Goal: Task Accomplishment & Management: Manage account settings

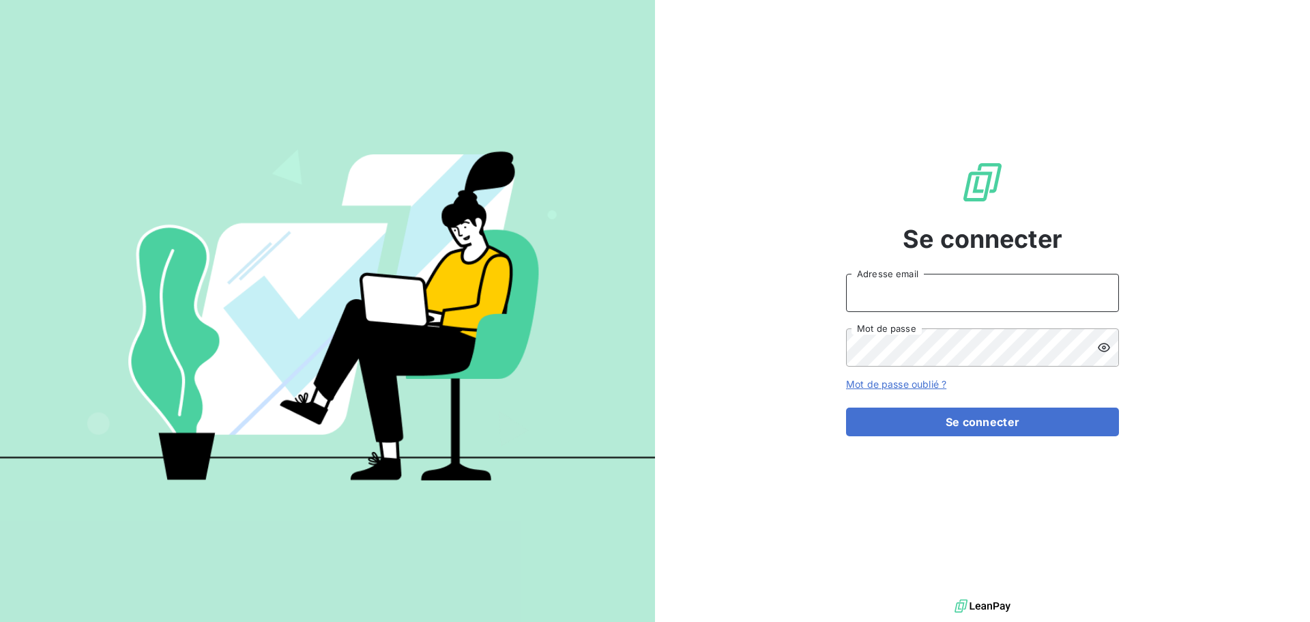
click at [904, 296] on input "Adresse email" at bounding box center [982, 293] width 273 height 38
type input "[EMAIL_ADDRESS][DOMAIN_NAME]"
click at [846, 407] on button "Se connecter" at bounding box center [982, 421] width 273 height 29
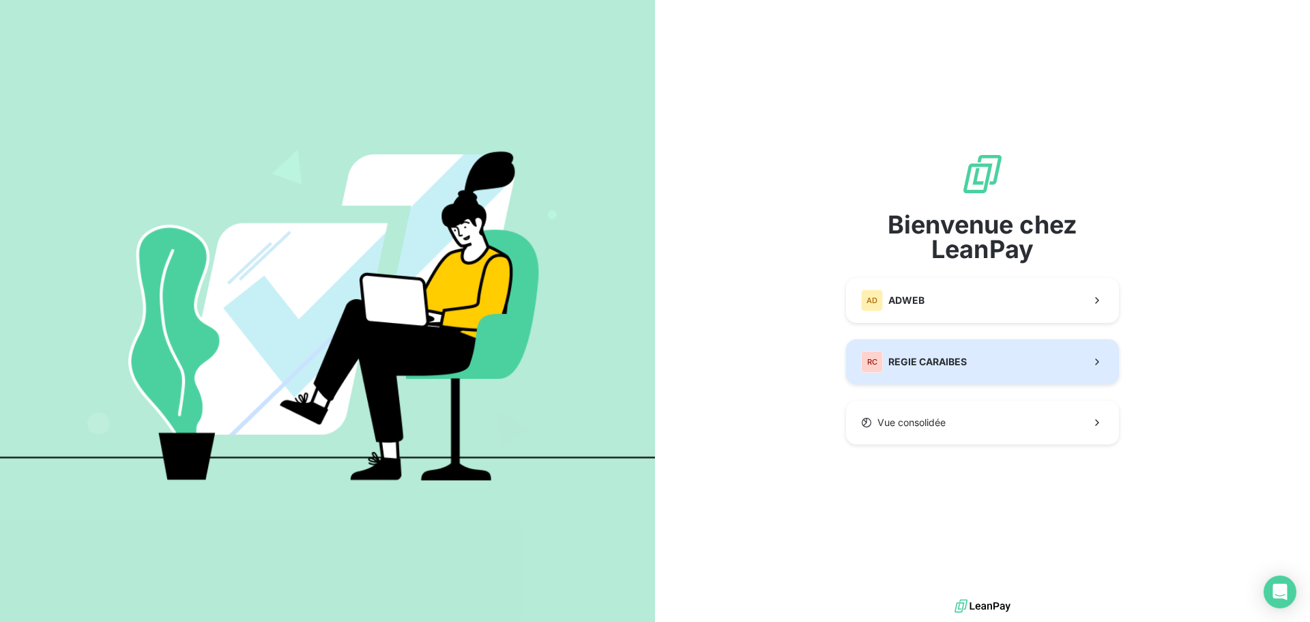
click at [887, 357] on div "RC REGIE CARAIBES" at bounding box center [914, 362] width 106 height 22
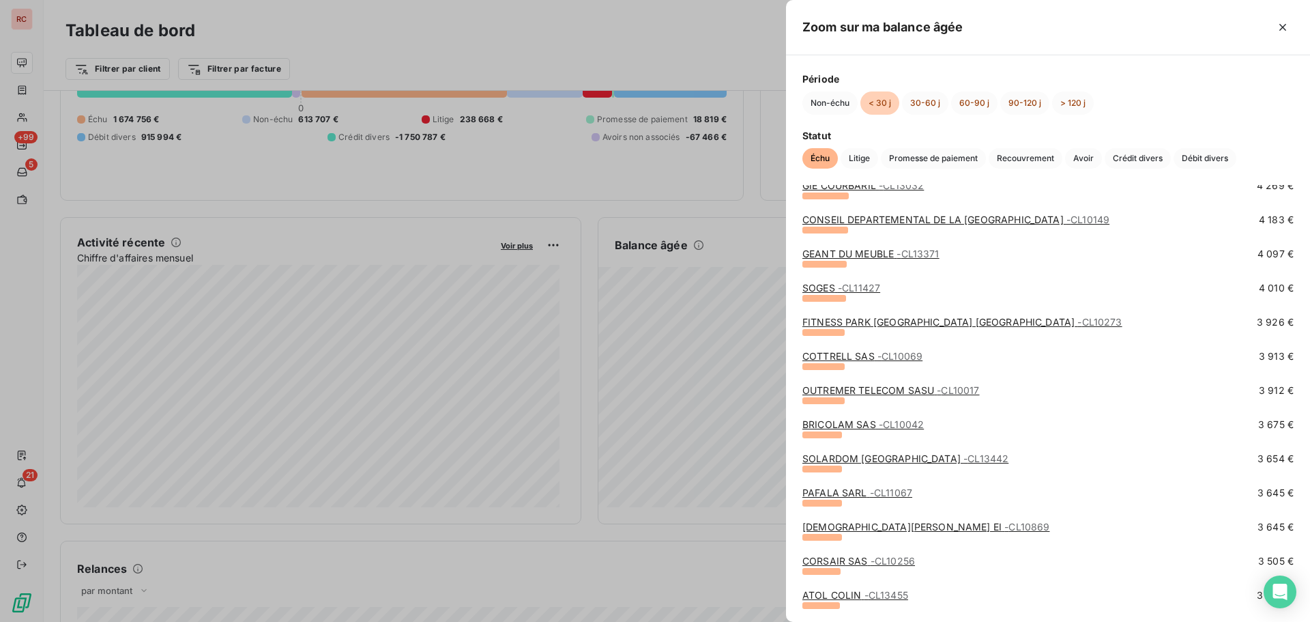
scroll to position [1216, 0]
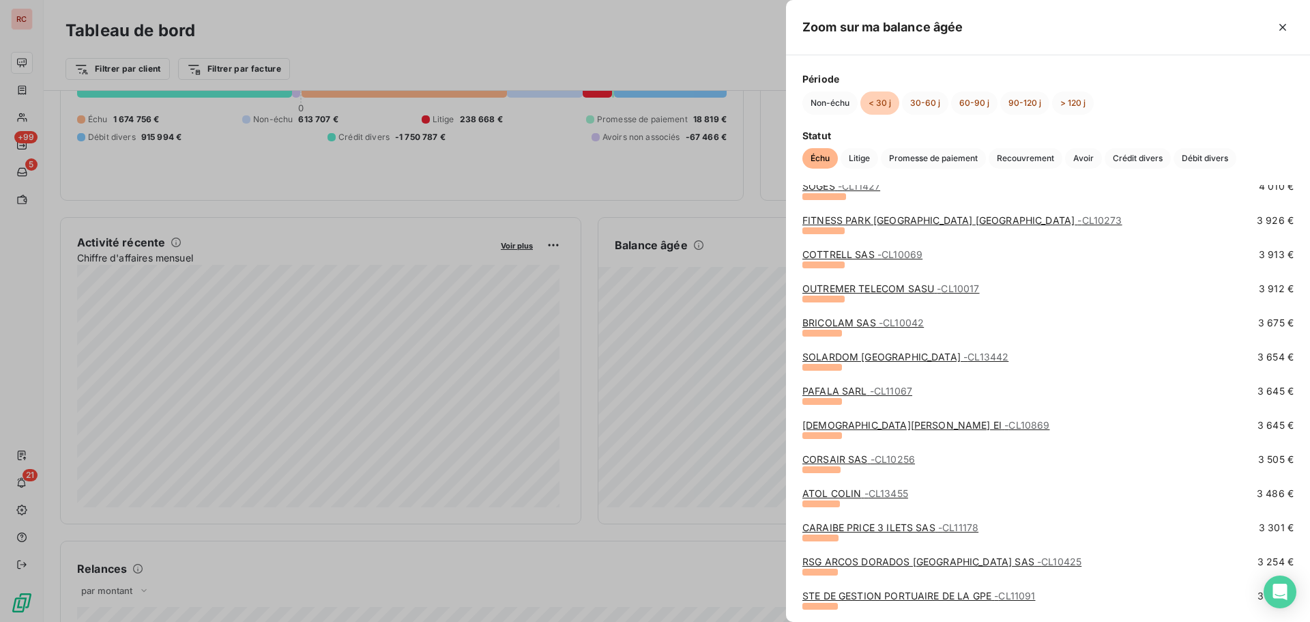
click at [848, 495] on link "ATOL [PERSON_NAME] - CL13455" at bounding box center [856, 493] width 106 height 12
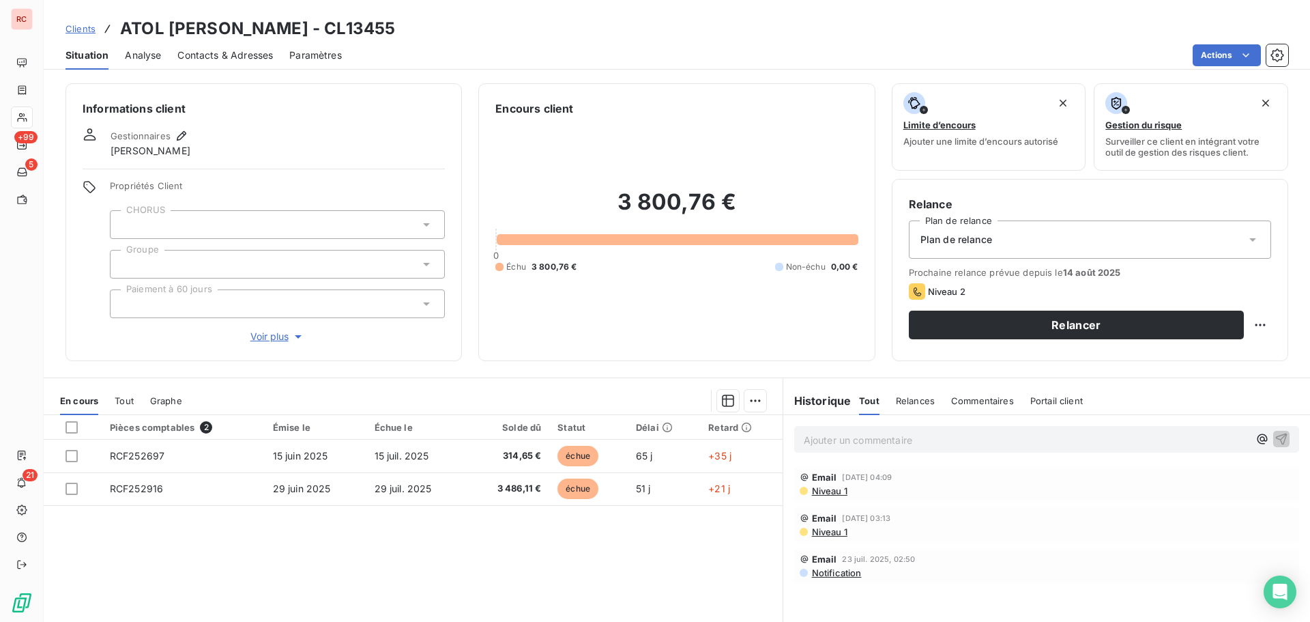
click at [216, 55] on span "Contacts & Adresses" at bounding box center [225, 55] width 96 height 14
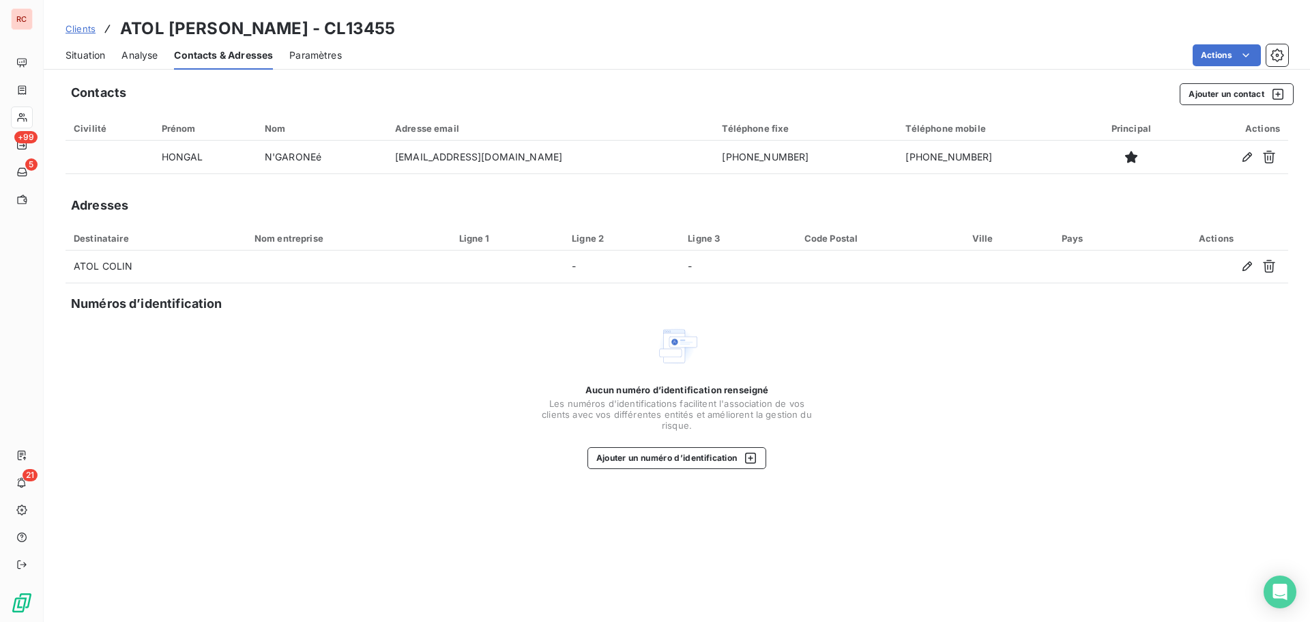
click at [79, 48] on span "Situation" at bounding box center [86, 55] width 40 height 14
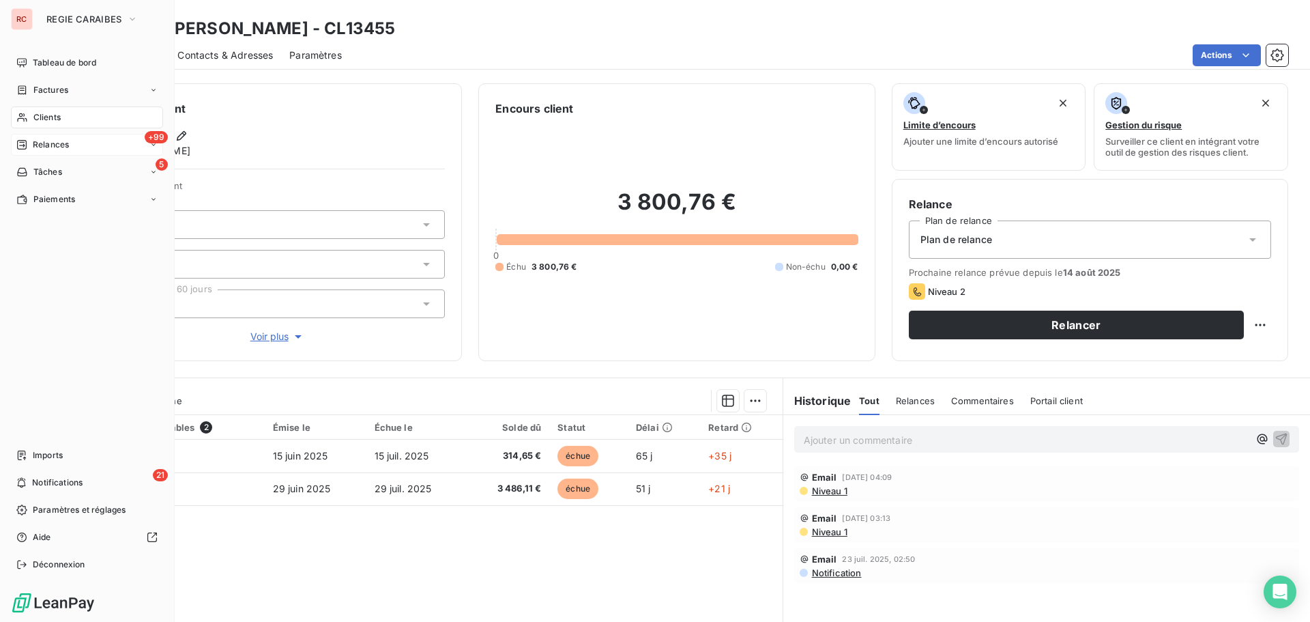
click at [43, 150] on span "Relances" at bounding box center [51, 145] width 36 height 12
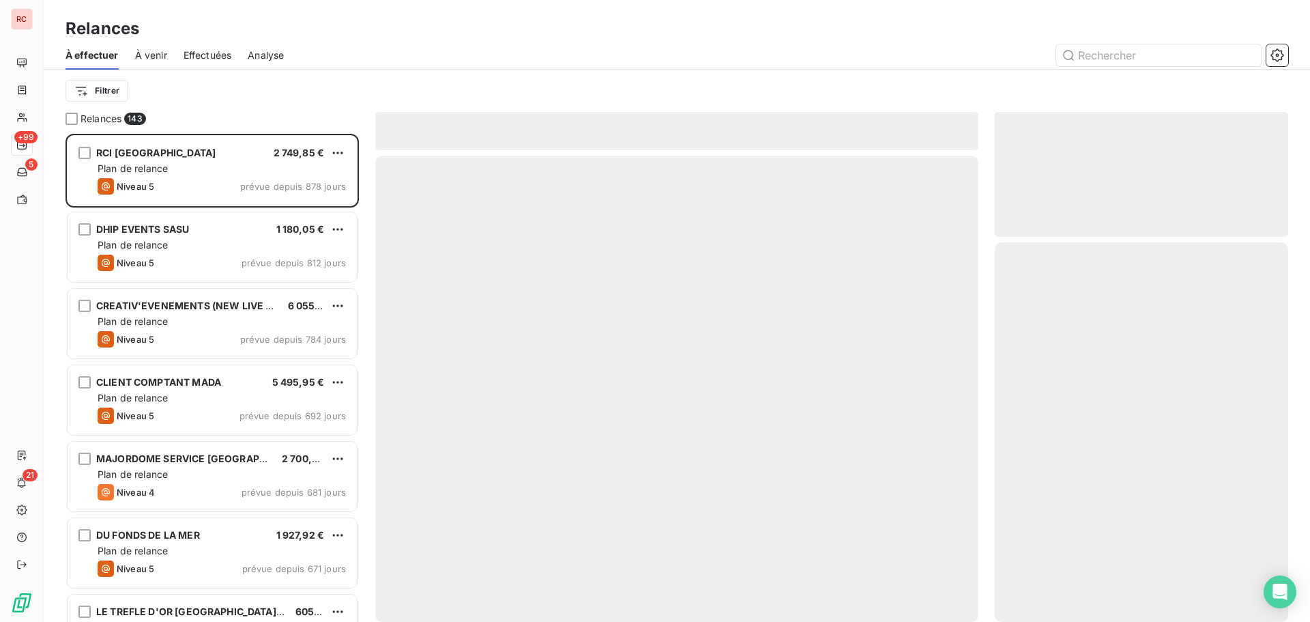
scroll to position [478, 283]
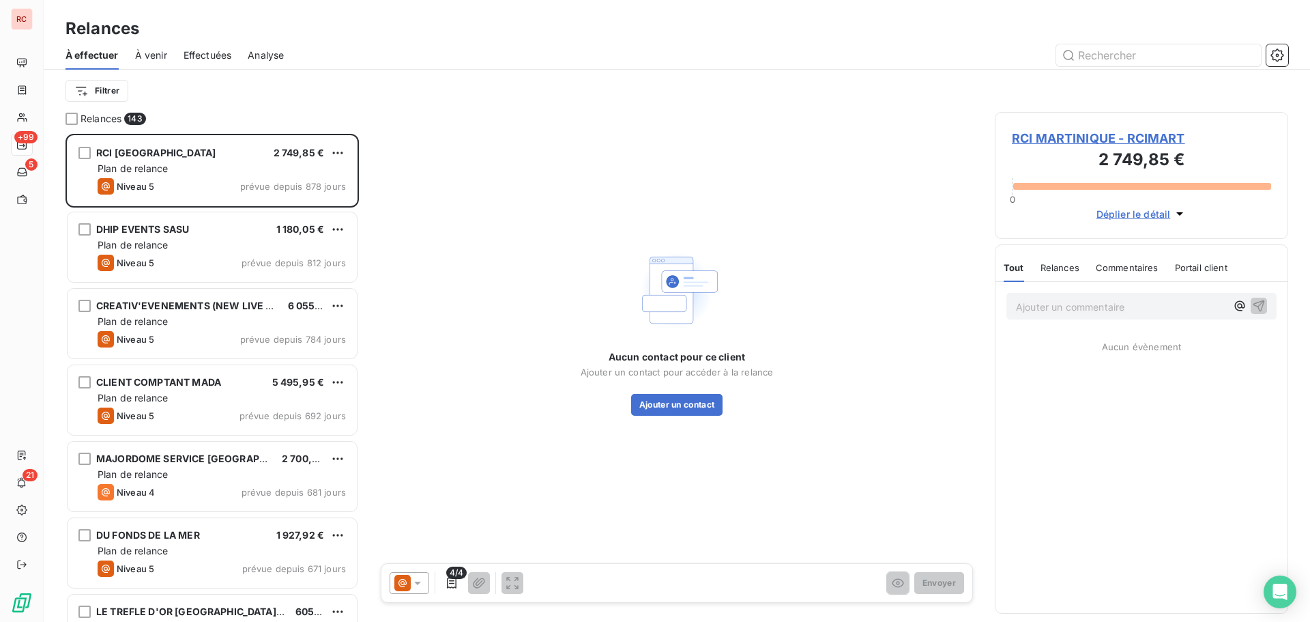
click at [256, 54] on span "Analyse" at bounding box center [266, 55] width 36 height 14
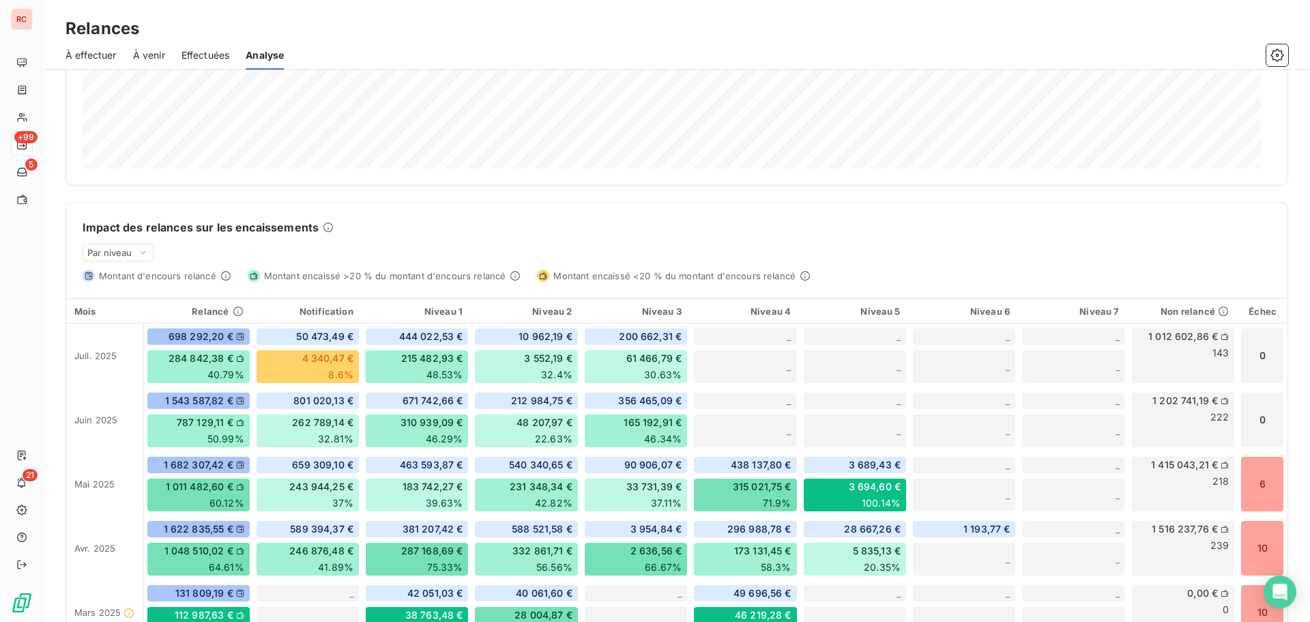
scroll to position [270, 0]
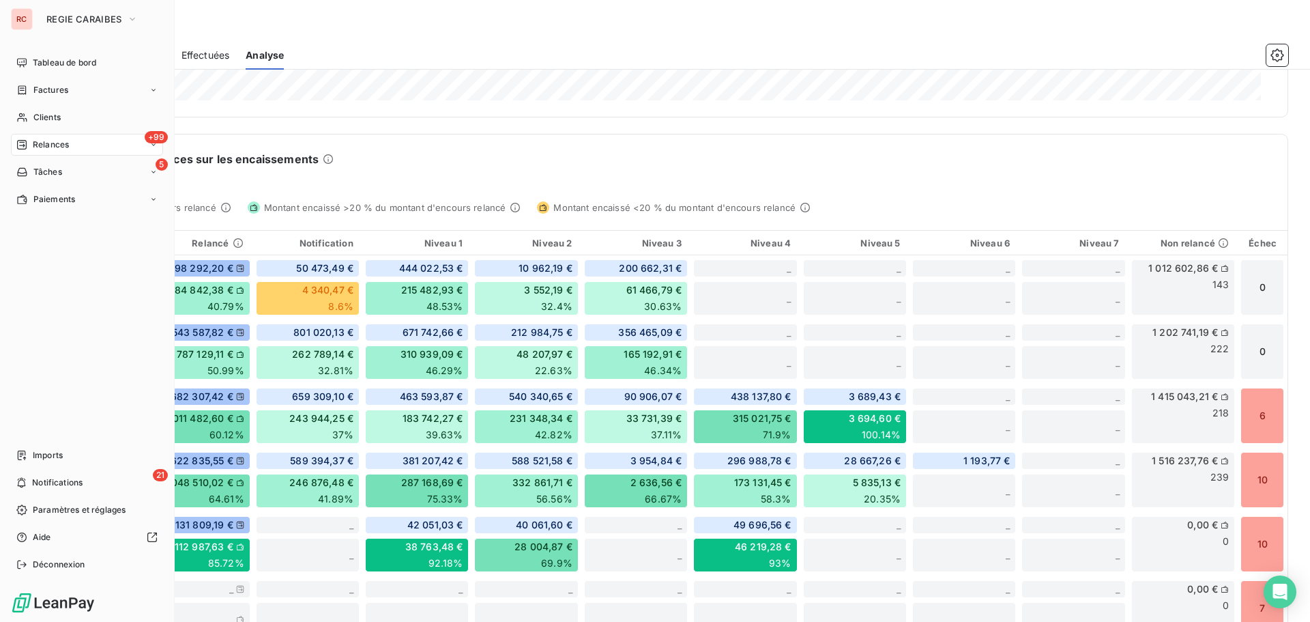
click at [61, 141] on span "Relances" at bounding box center [51, 145] width 36 height 12
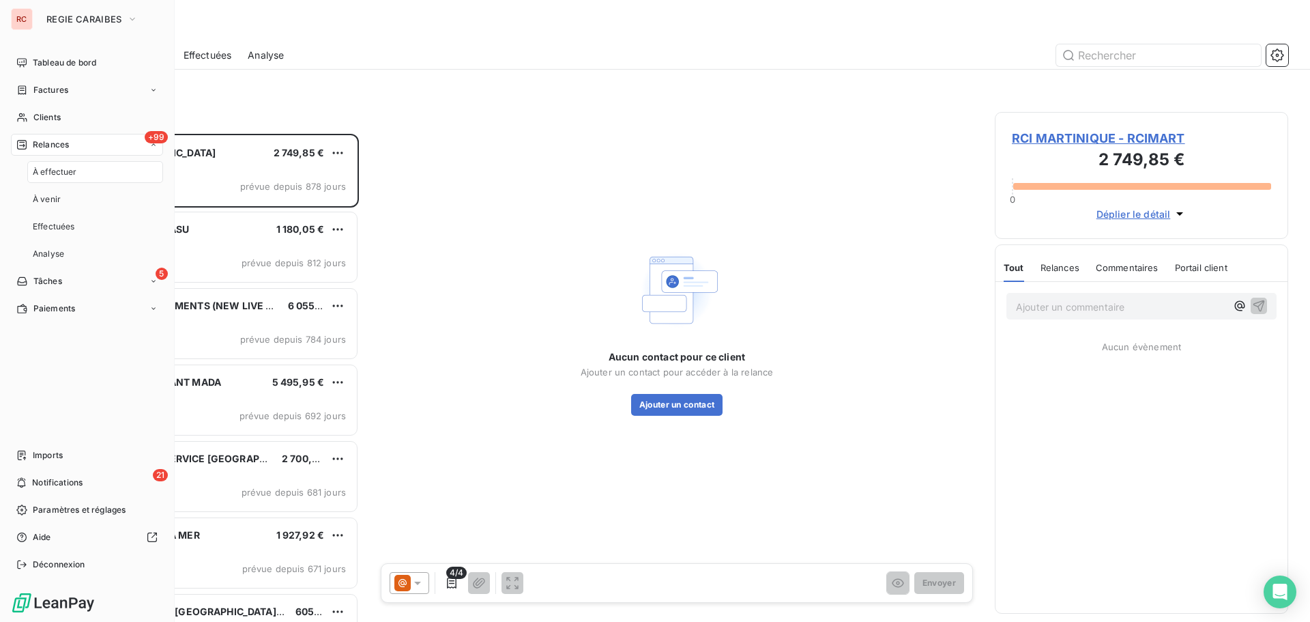
scroll to position [478, 283]
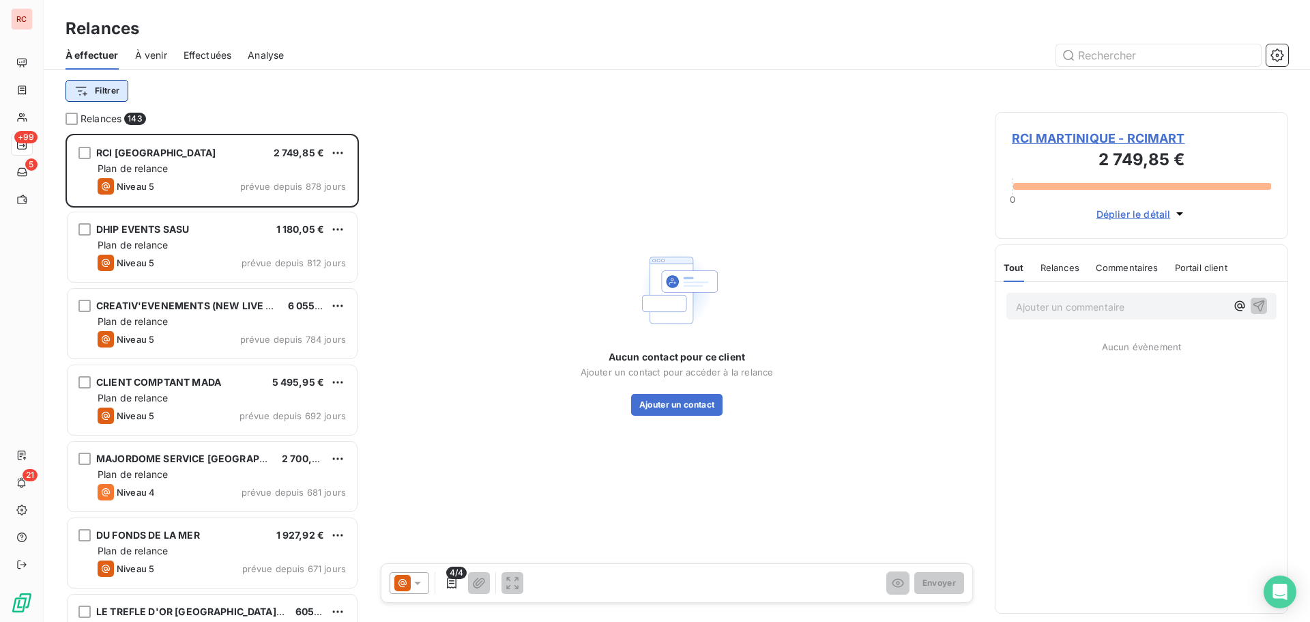
click at [111, 87] on html "RC +99 5 21 Relances À effectuer À venir Effectuées Analyse Filtrer Relances 14…" at bounding box center [655, 311] width 1310 height 622
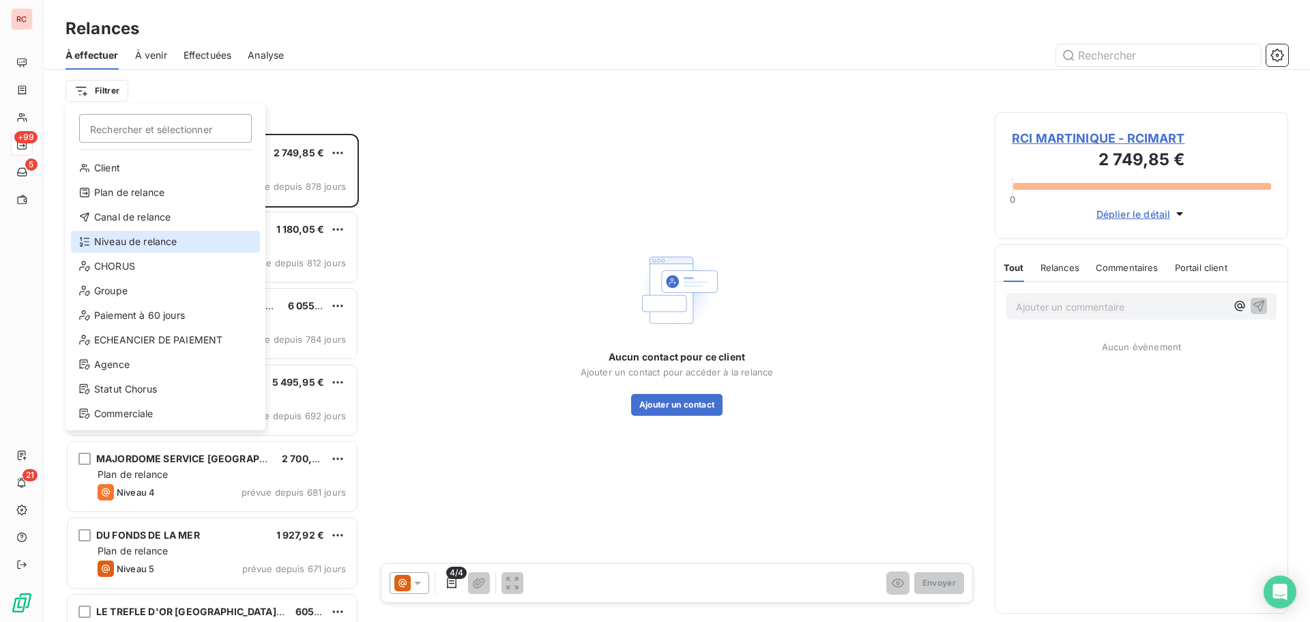
click at [127, 236] on div "Niveau de relance" at bounding box center [165, 242] width 189 height 22
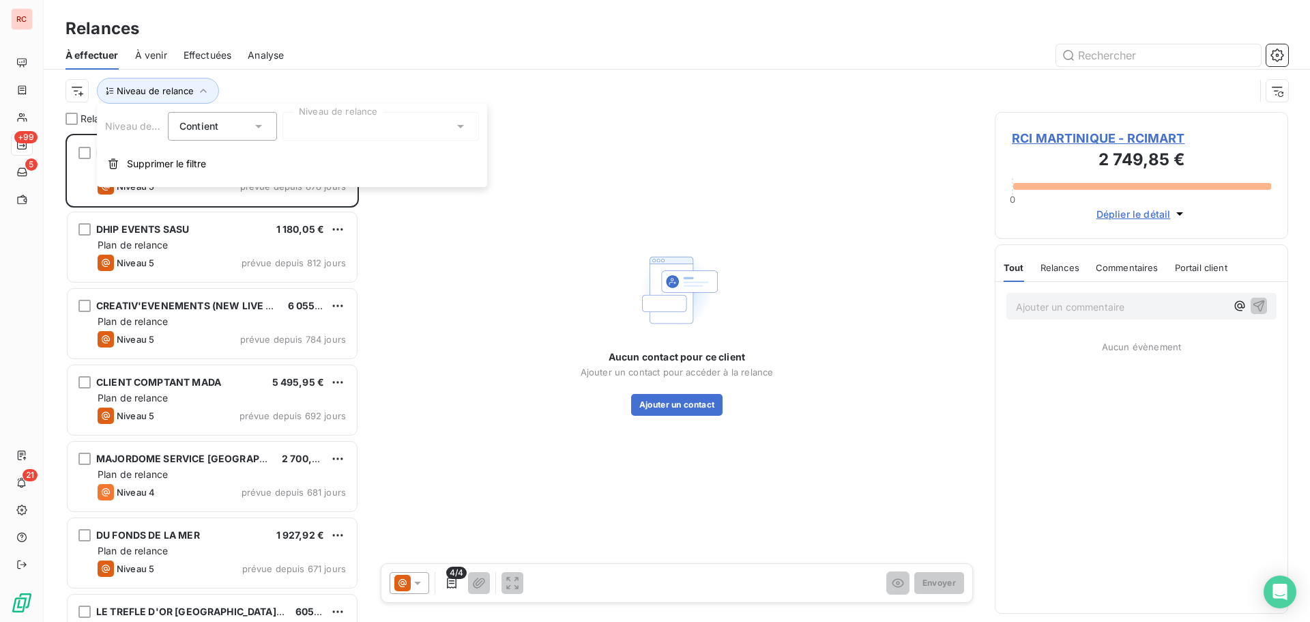
click at [465, 123] on icon at bounding box center [461, 126] width 14 height 14
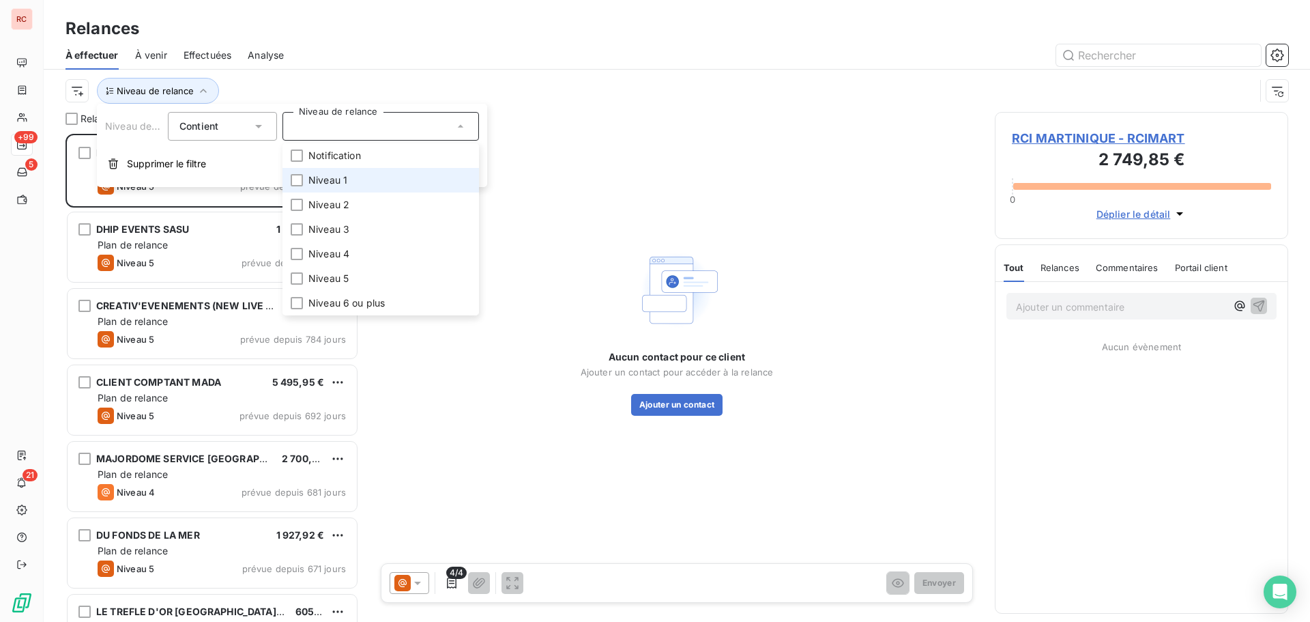
click at [349, 173] on li "Niveau 1" at bounding box center [381, 180] width 197 height 25
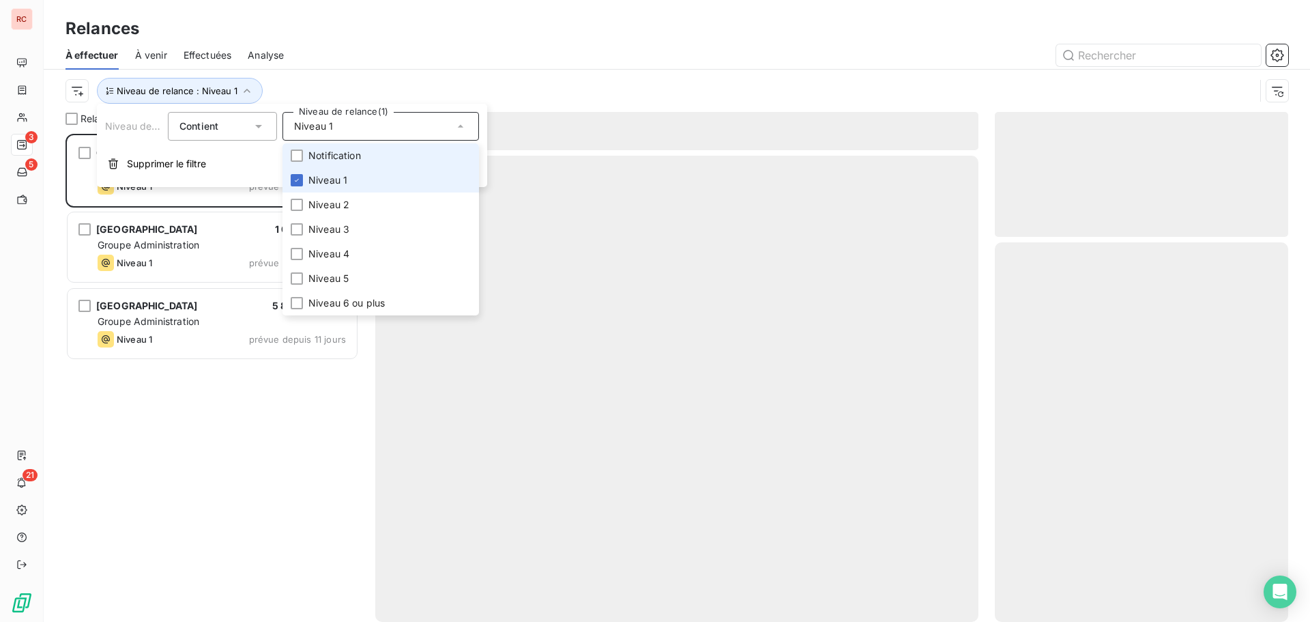
scroll to position [478, 283]
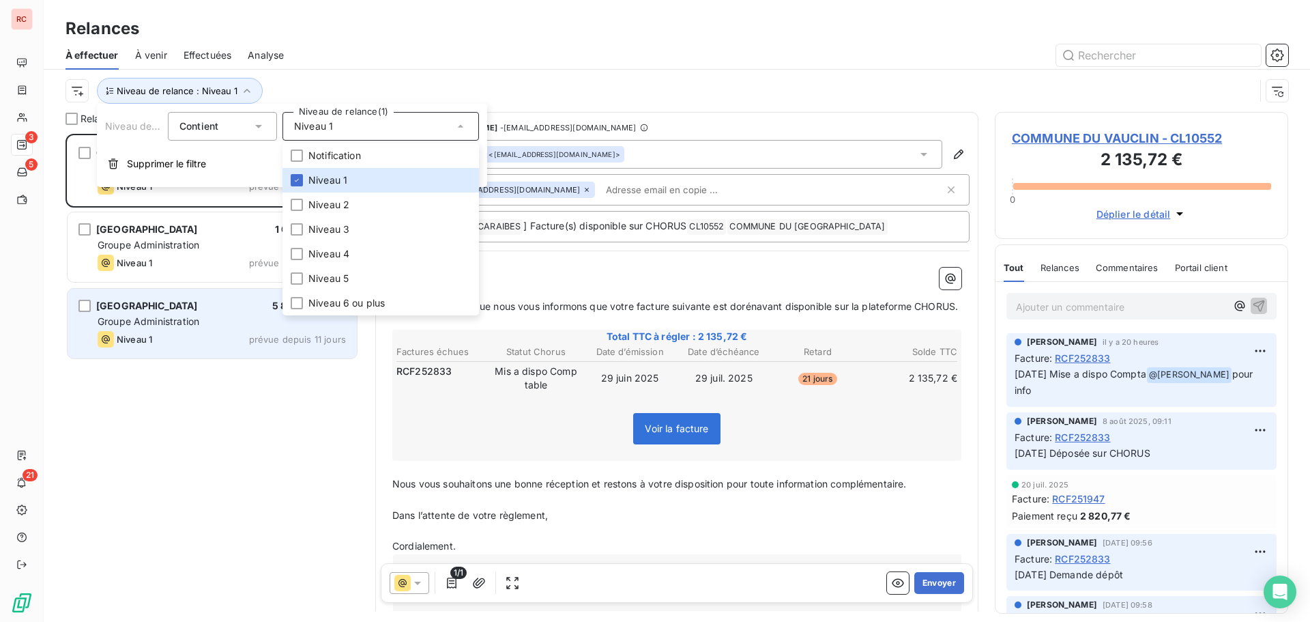
click at [198, 325] on span "Groupe Administration" at bounding box center [149, 321] width 102 height 12
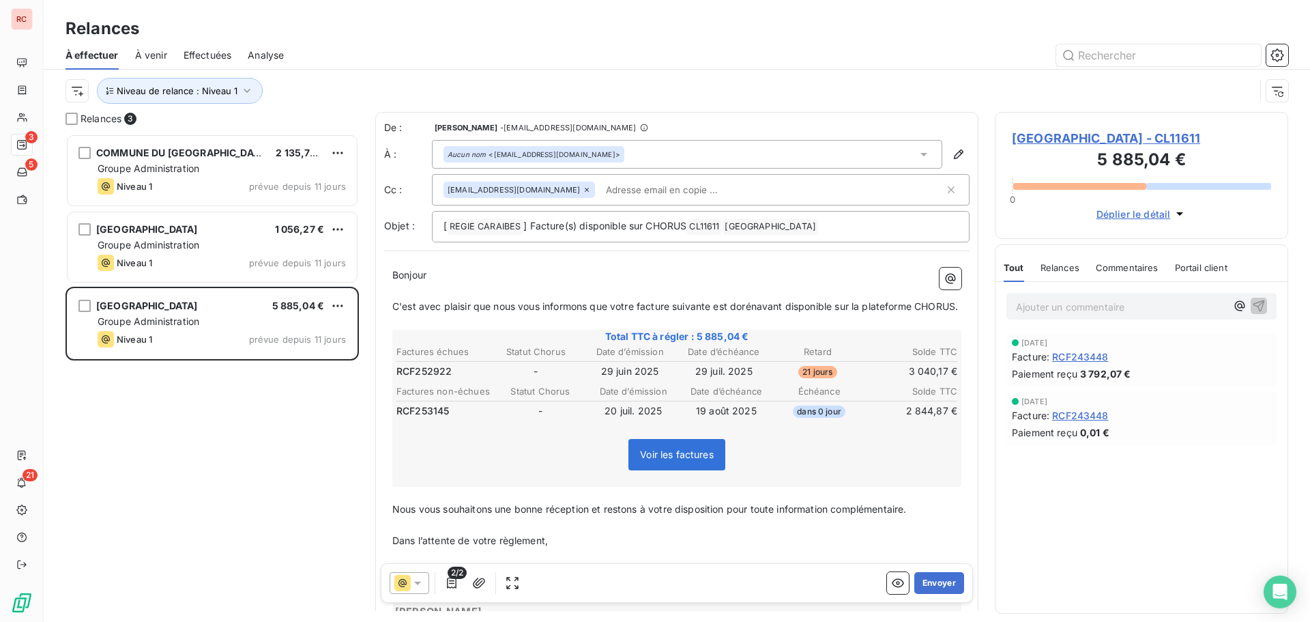
click at [1018, 147] on span "PARC NATIONAL DE LA GUADELOUPE - CL11611" at bounding box center [1141, 138] width 259 height 18
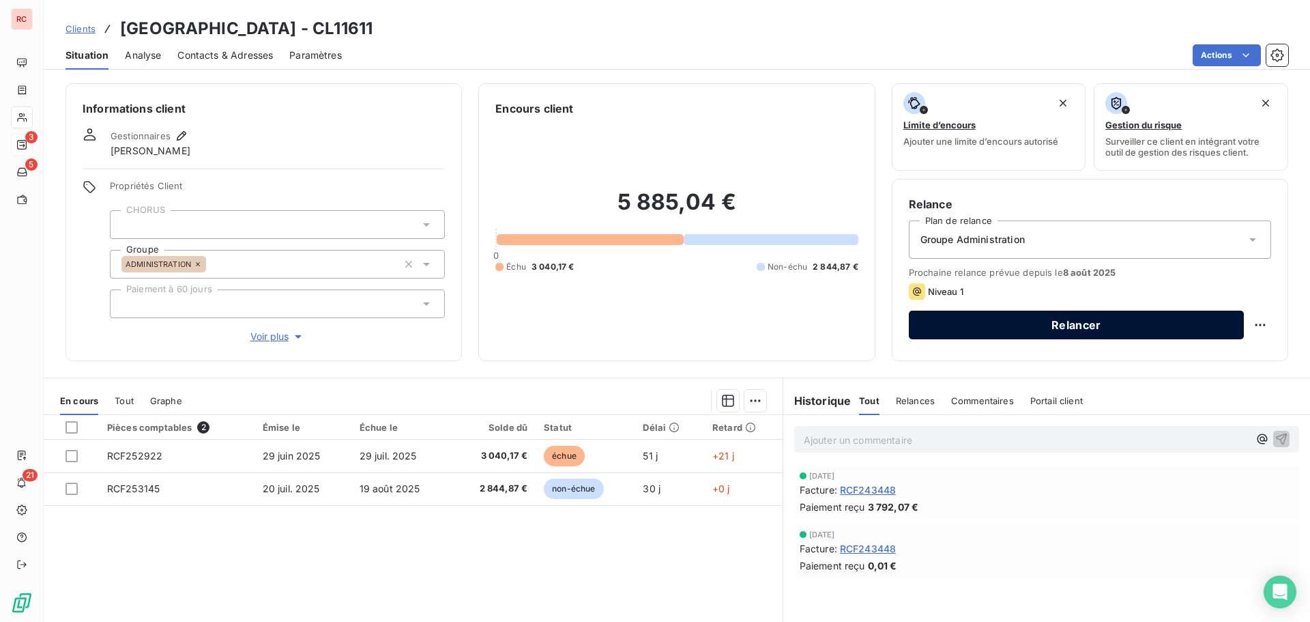
click at [937, 334] on button "Relancer" at bounding box center [1076, 325] width 335 height 29
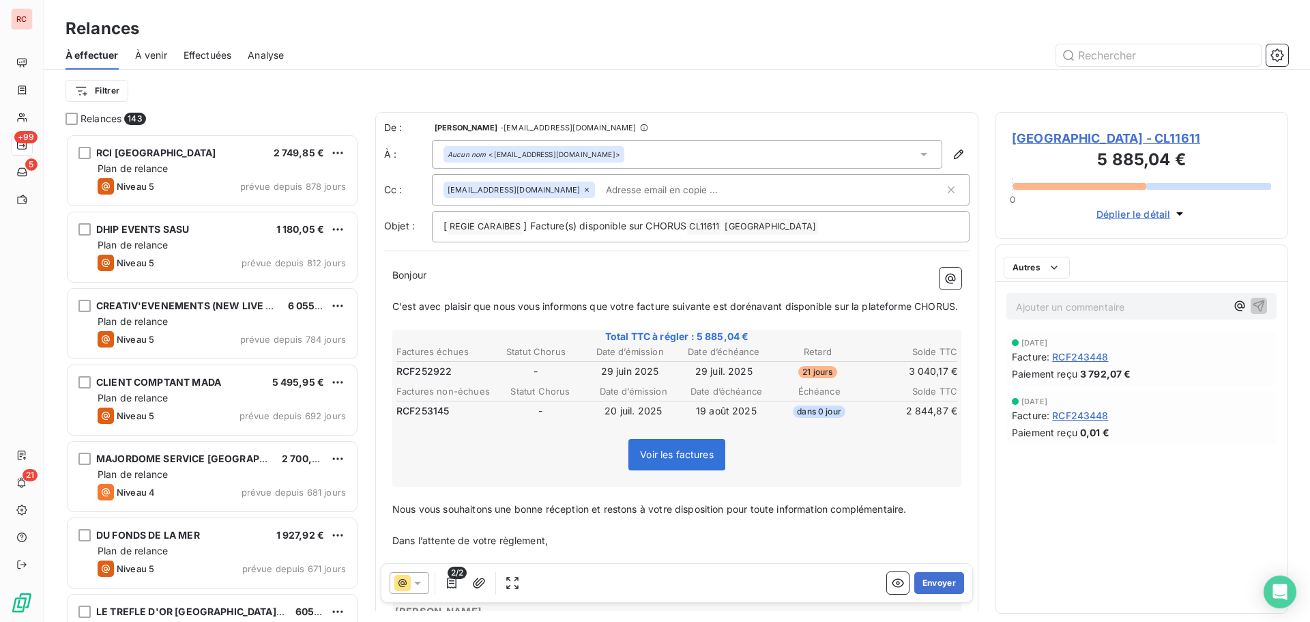
scroll to position [478, 283]
click at [1039, 141] on span "PARC NATIONAL DE LA GUADELOUPE - CL11611" at bounding box center [1141, 138] width 259 height 18
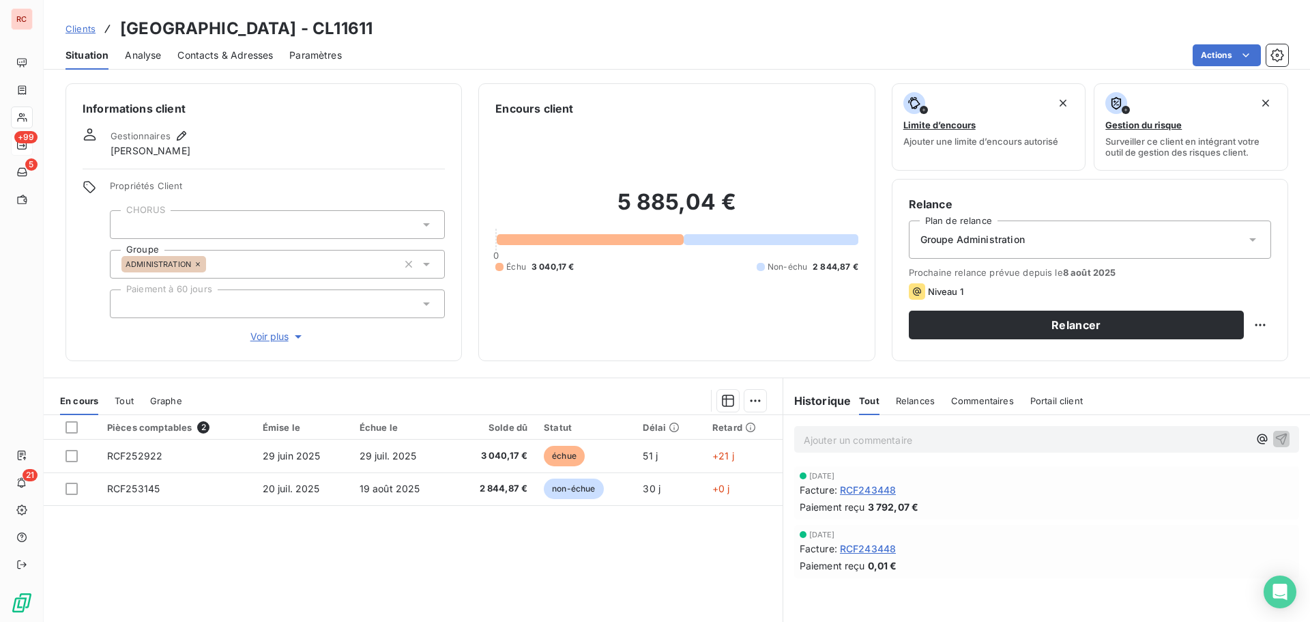
click at [81, 29] on span "Clients" at bounding box center [81, 28] width 30 height 11
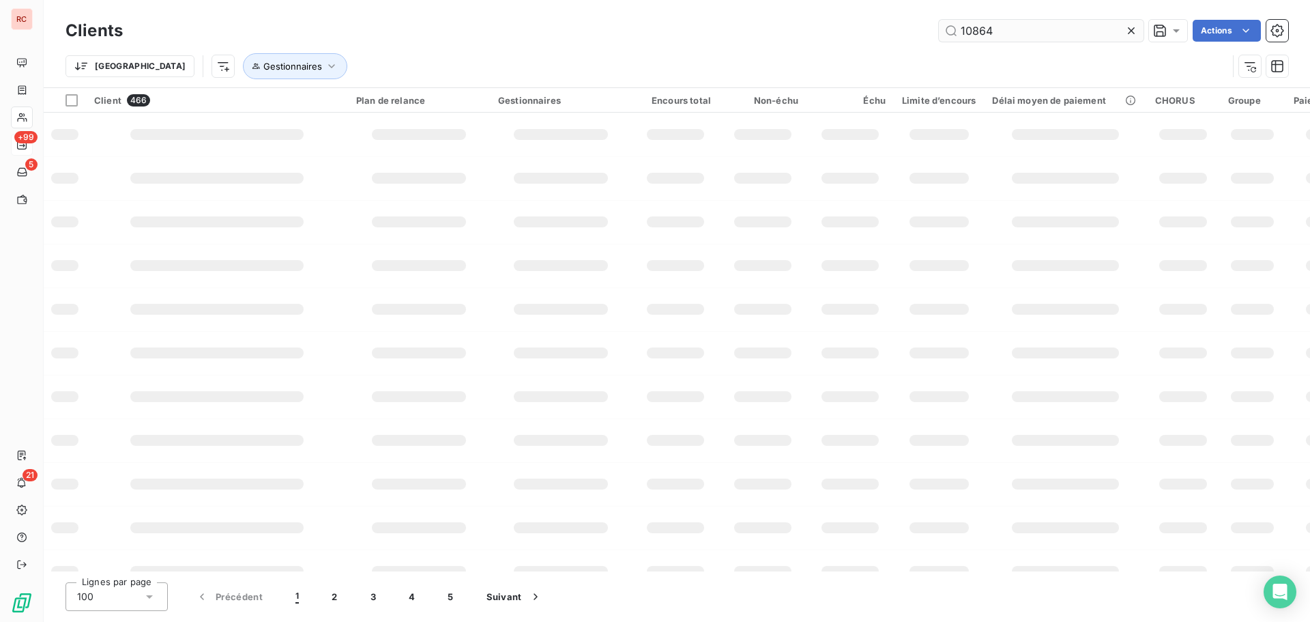
type input "10864"
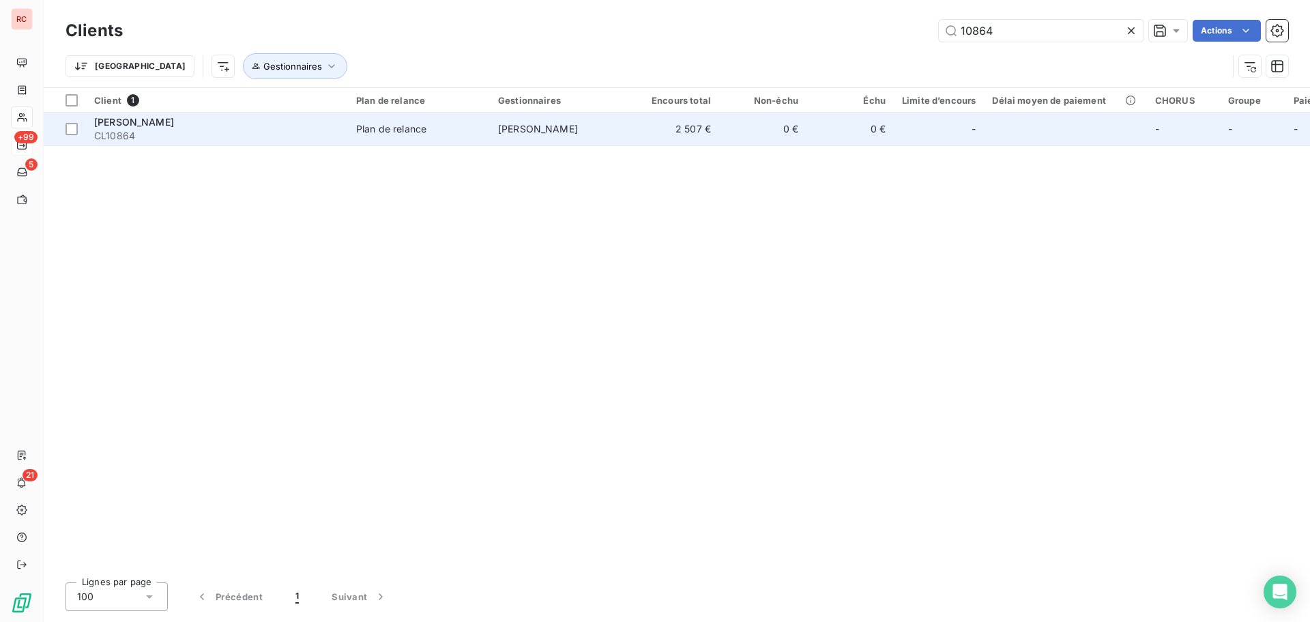
click at [431, 125] on span "Plan de relance" at bounding box center [419, 129] width 126 height 14
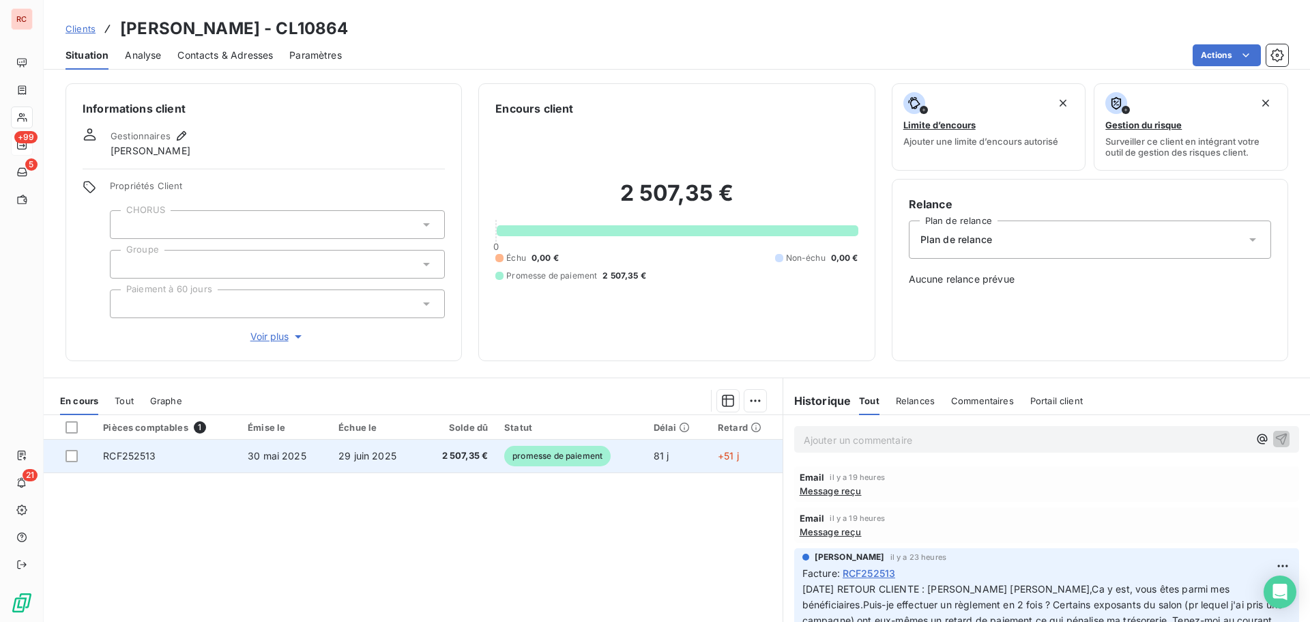
click at [429, 460] on span "2 507,35 €" at bounding box center [458, 456] width 59 height 14
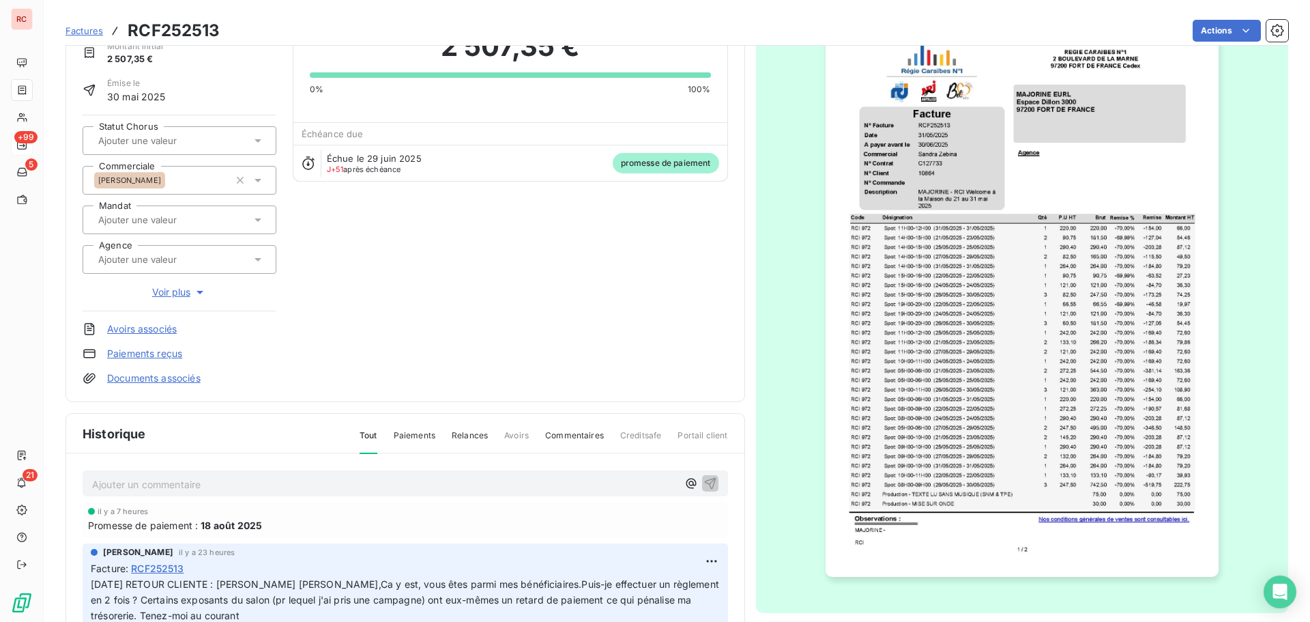
scroll to position [199, 0]
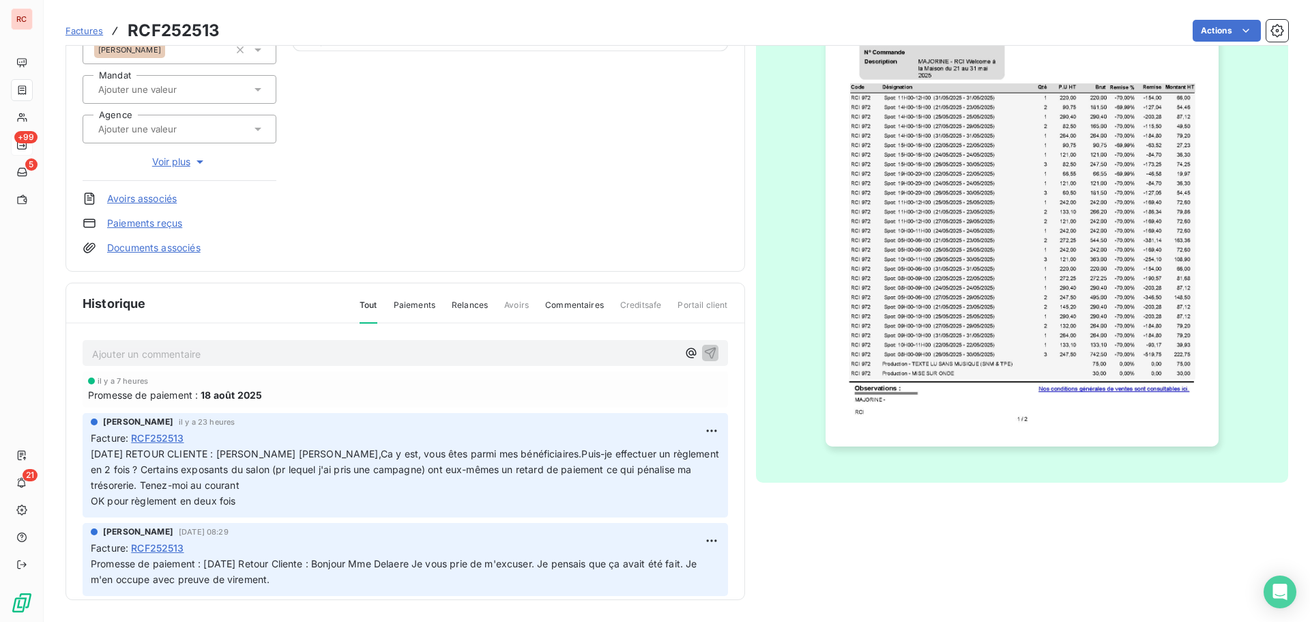
click at [119, 349] on p "Ajouter un commentaire ﻿" at bounding box center [385, 353] width 586 height 17
click at [229, 351] on span "18/08/2025 La cliente me conirme avoir bien procédé au paiement de la 1ere éché…" at bounding box center [280, 353] width 377 height 12
click at [420, 354] on span "18/08/2025 La cliente me confirme avoir bien procédé au paiement de la 1ere éch…" at bounding box center [282, 353] width 380 height 12
click at [522, 353] on p "18/08/2025 La cliente me confirme avoir bien procédé au paiement de la 1ere éch…" at bounding box center [385, 353] width 586 height 16
click at [704, 358] on icon "button" at bounding box center [710, 353] width 12 height 12
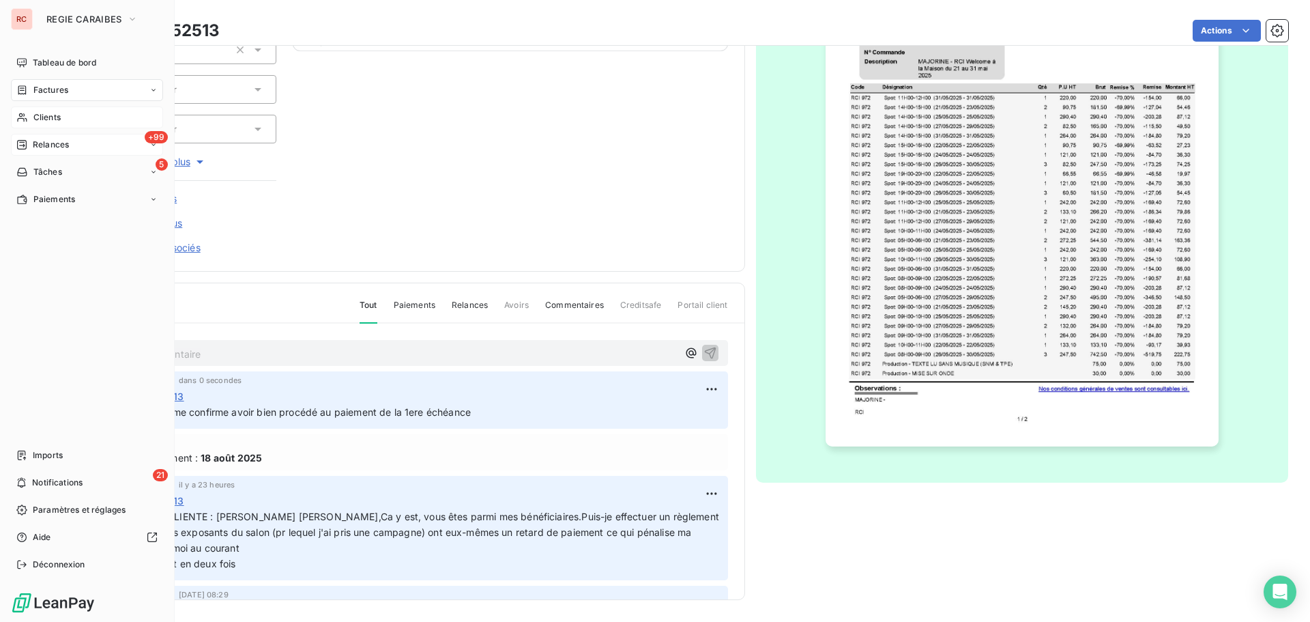
click at [55, 112] on span "Clients" at bounding box center [46, 117] width 27 height 12
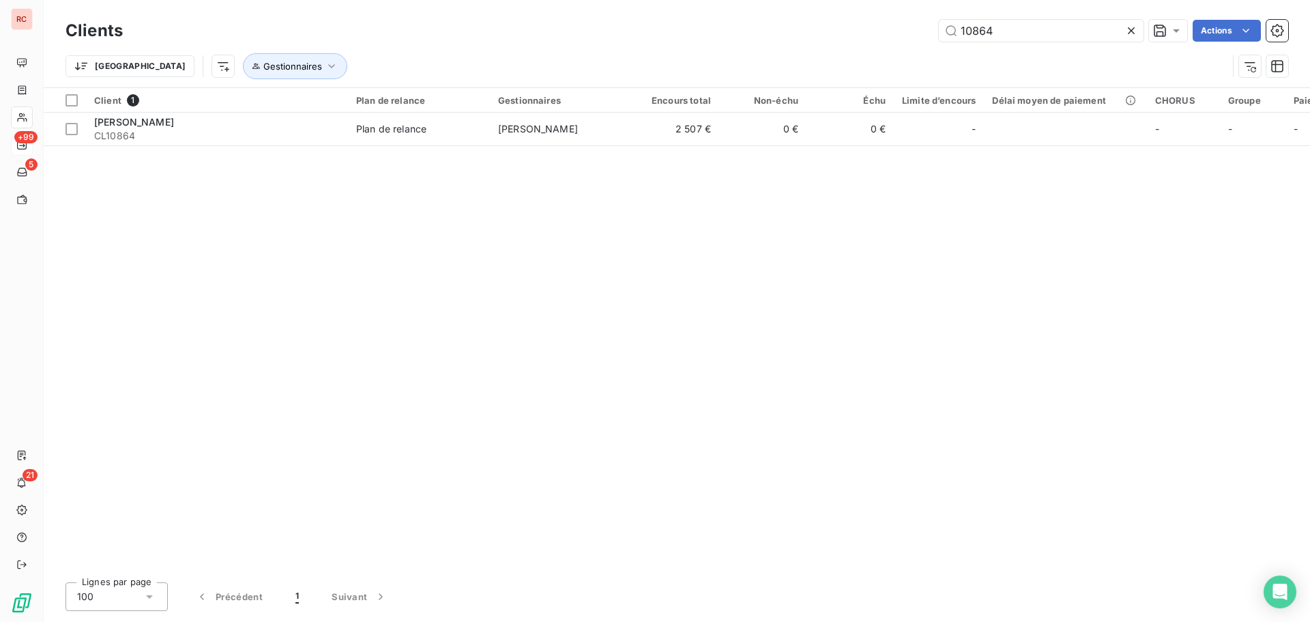
drag, startPoint x: 1005, startPoint y: 25, endPoint x: 919, endPoint y: 33, distance: 85.6
click at [919, 33] on div "10864 Actions" at bounding box center [713, 31] width 1149 height 22
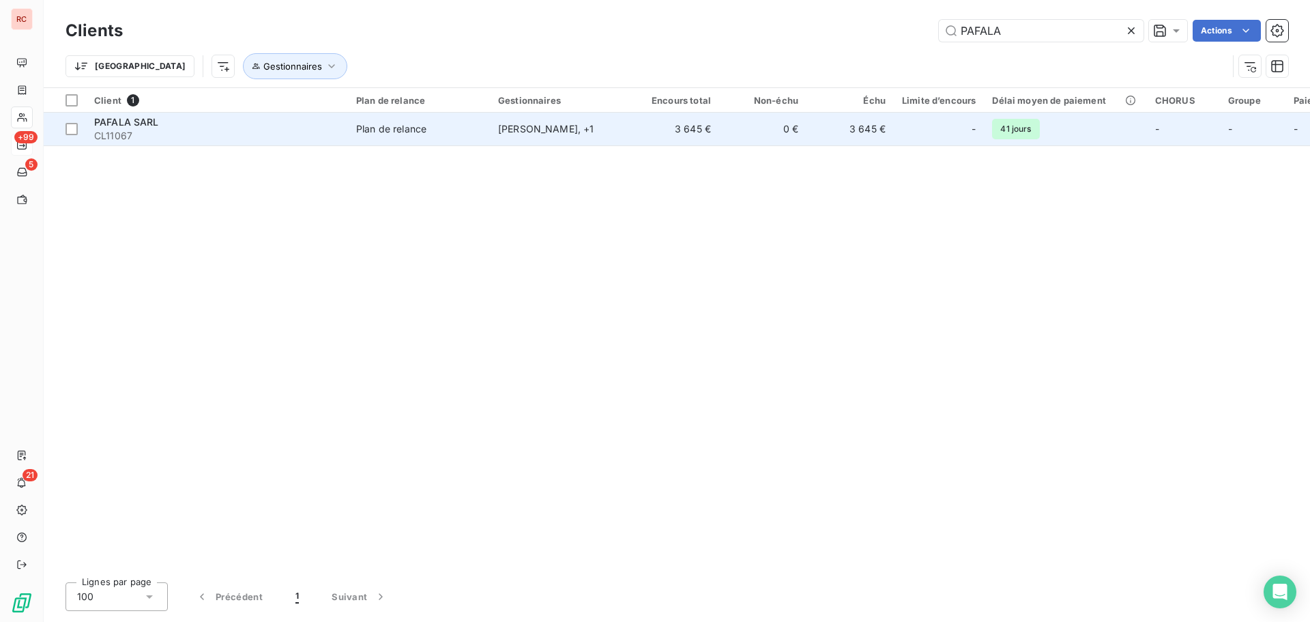
type input "PAFALA"
click at [668, 124] on td "3 645 €" at bounding box center [675, 129] width 87 height 33
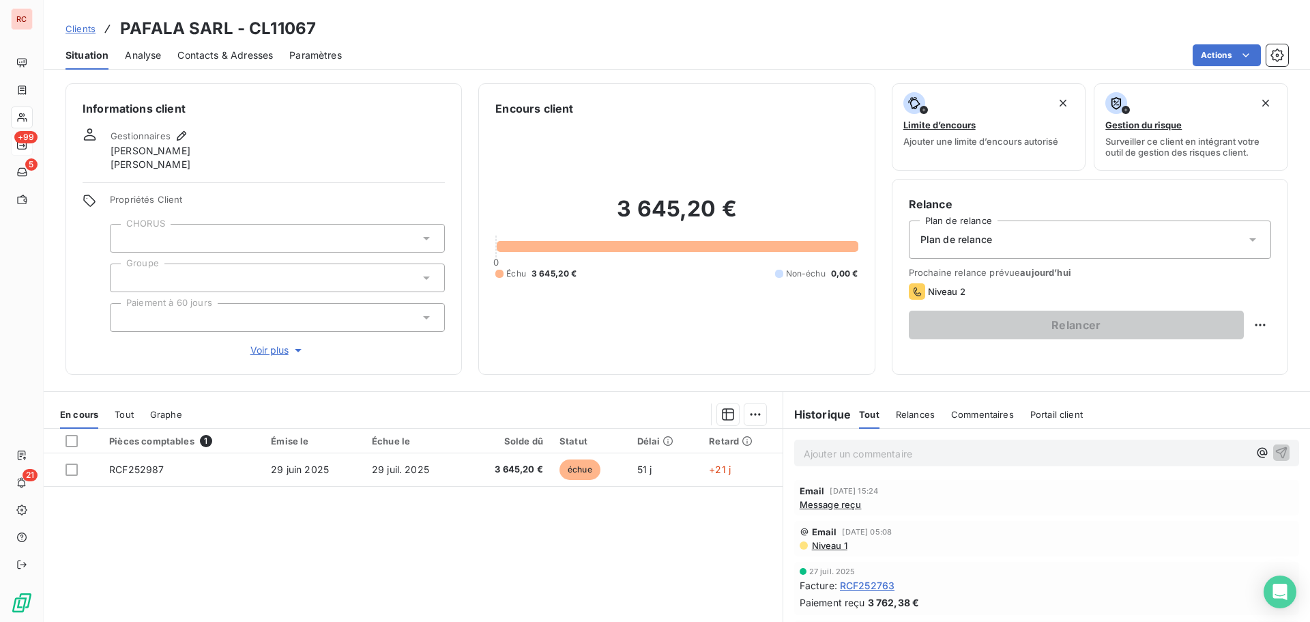
click at [829, 543] on span "Niveau 1" at bounding box center [829, 545] width 37 height 11
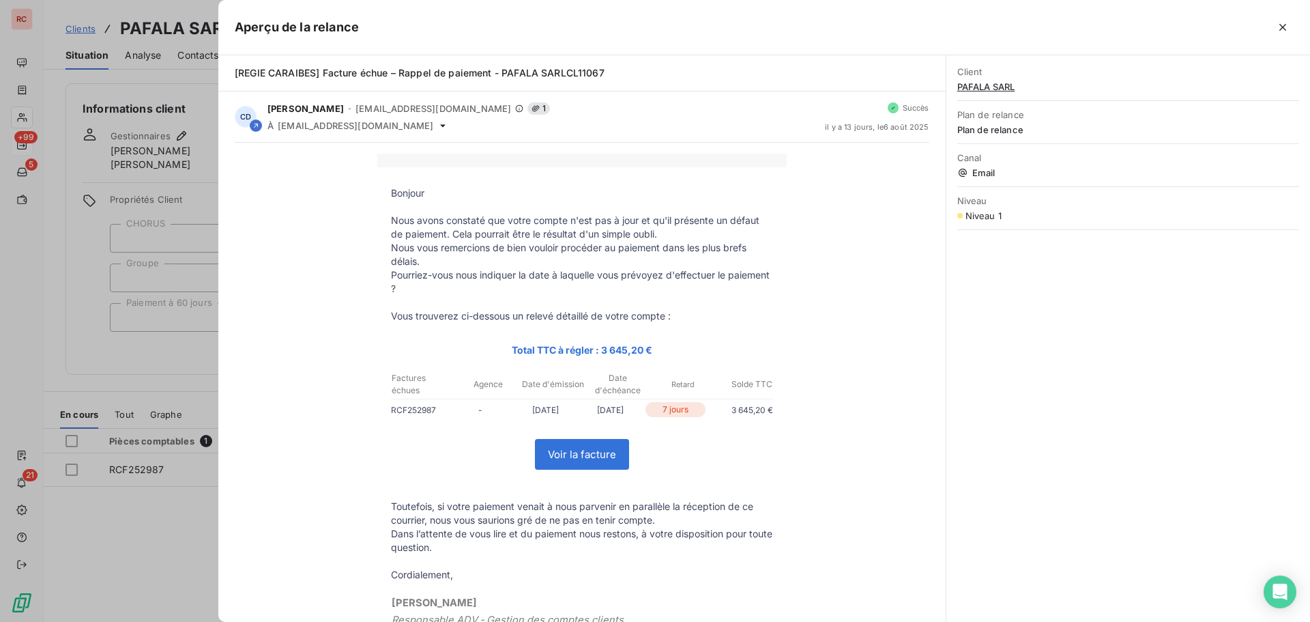
click at [166, 504] on div at bounding box center [655, 311] width 1310 height 622
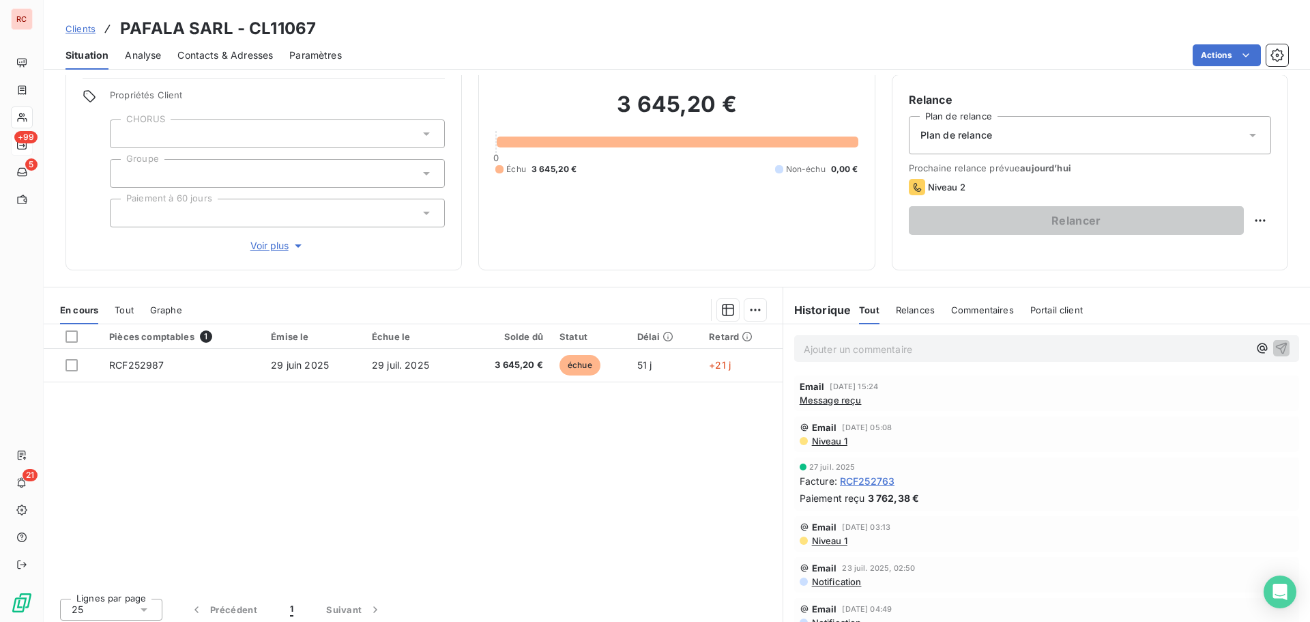
scroll to position [111, 0]
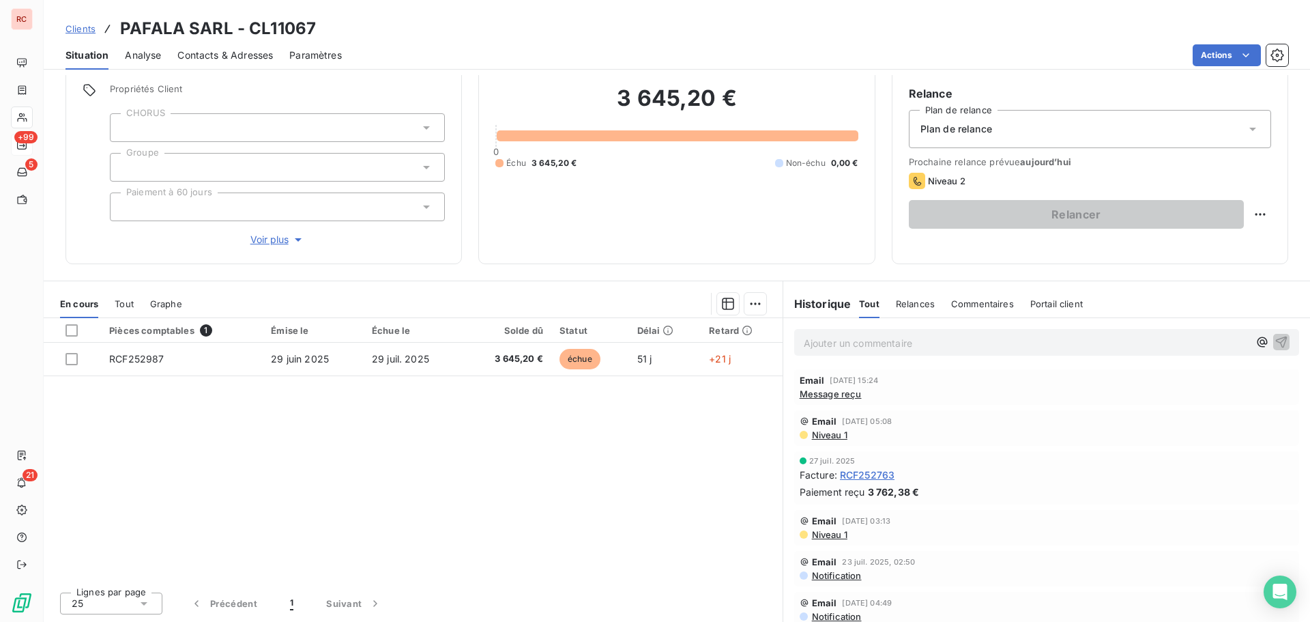
click at [128, 310] on div "Tout" at bounding box center [124, 303] width 19 height 29
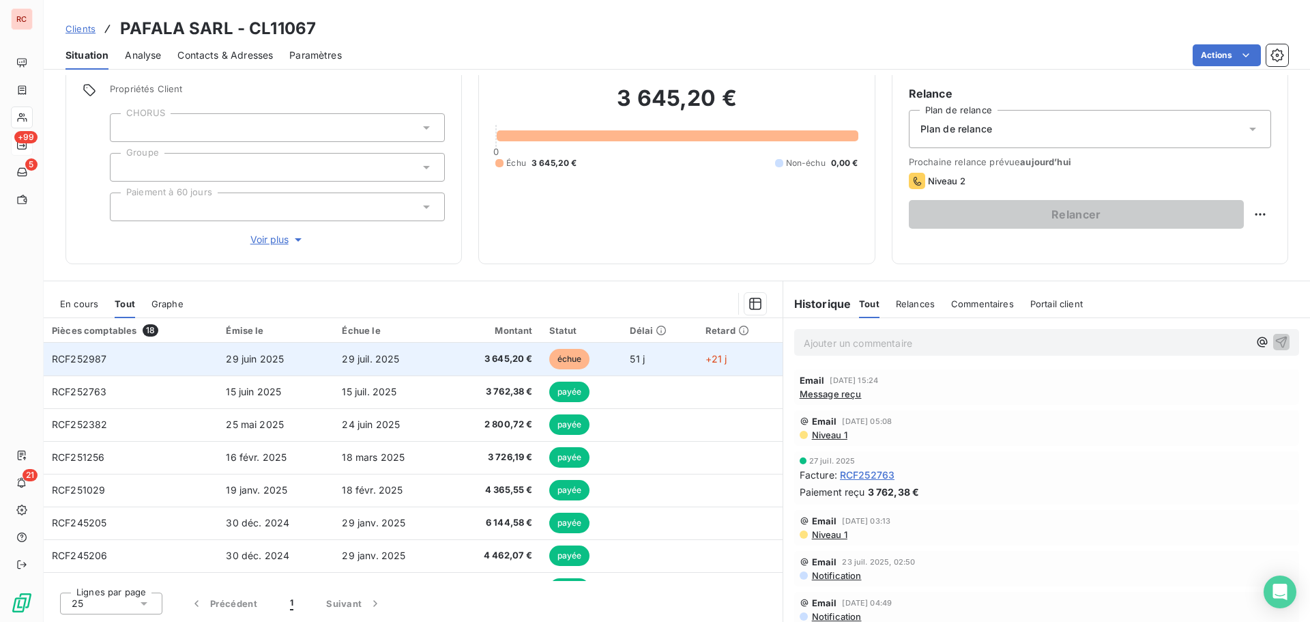
click at [244, 360] on span "29 juin 2025" at bounding box center [255, 359] width 58 height 12
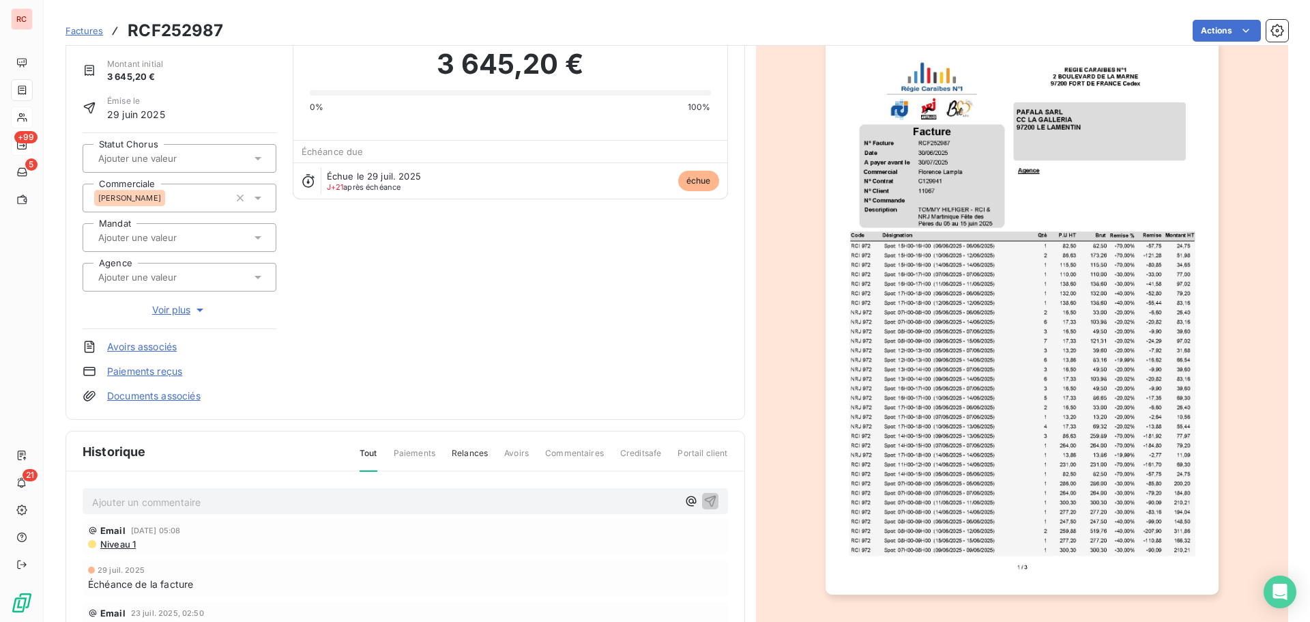
scroll to position [137, 0]
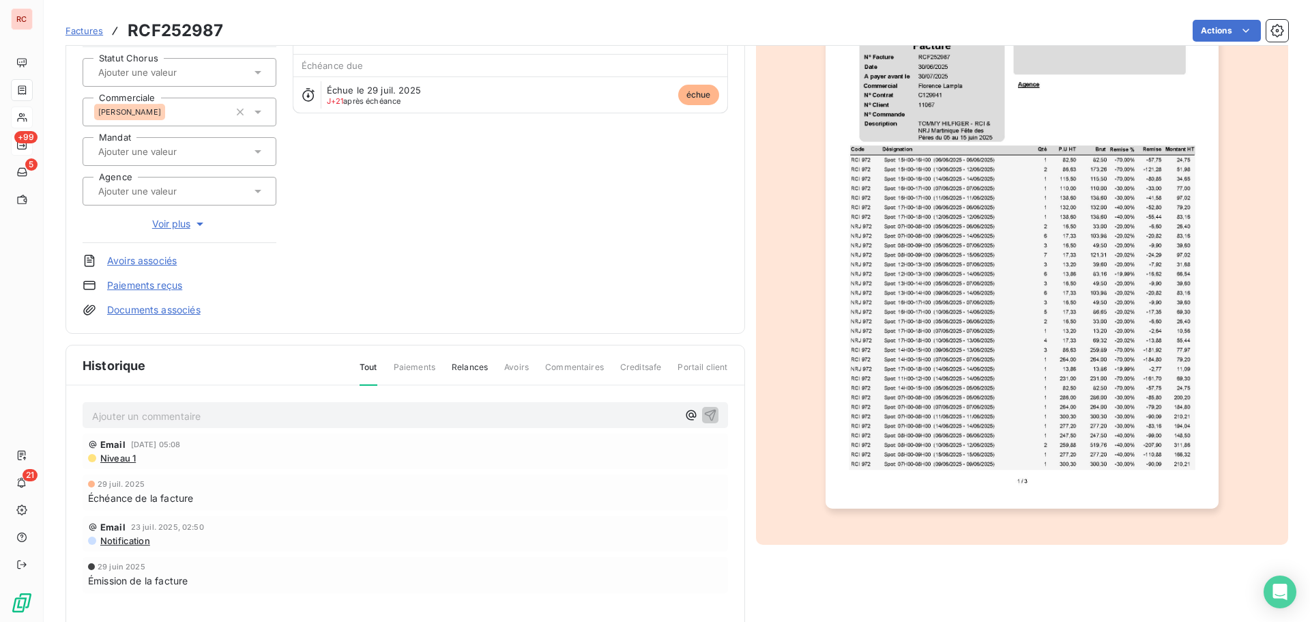
click at [123, 458] on span "Niveau 1" at bounding box center [117, 458] width 37 height 11
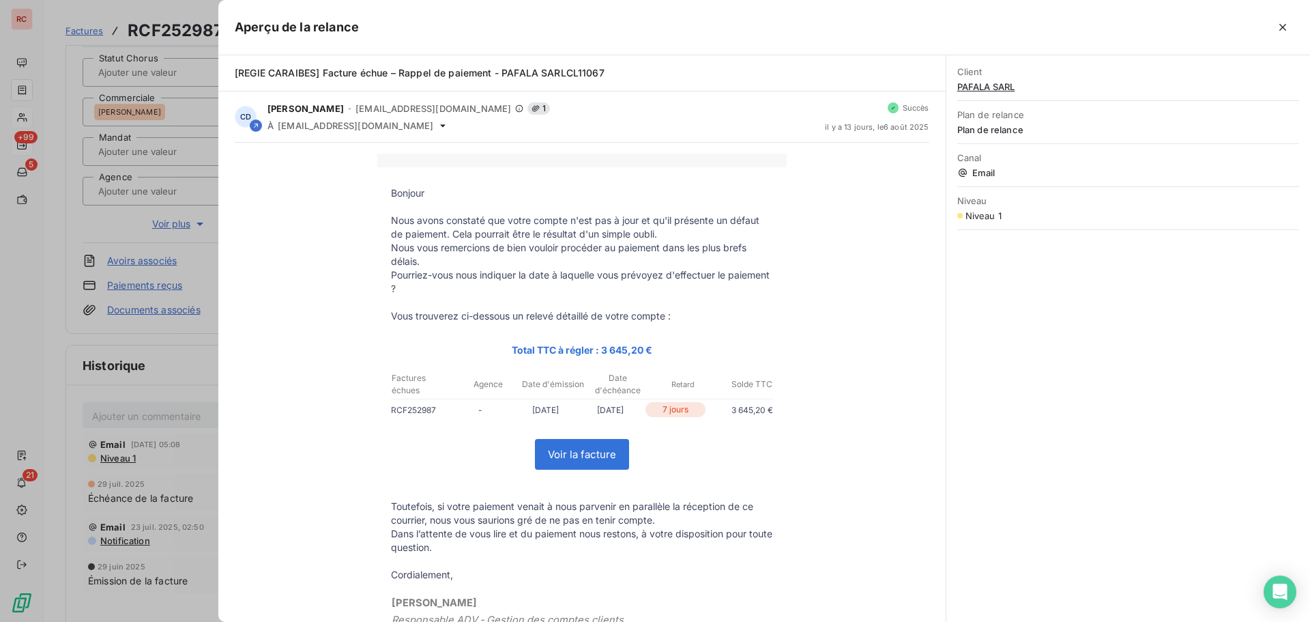
click at [123, 458] on div at bounding box center [655, 311] width 1310 height 622
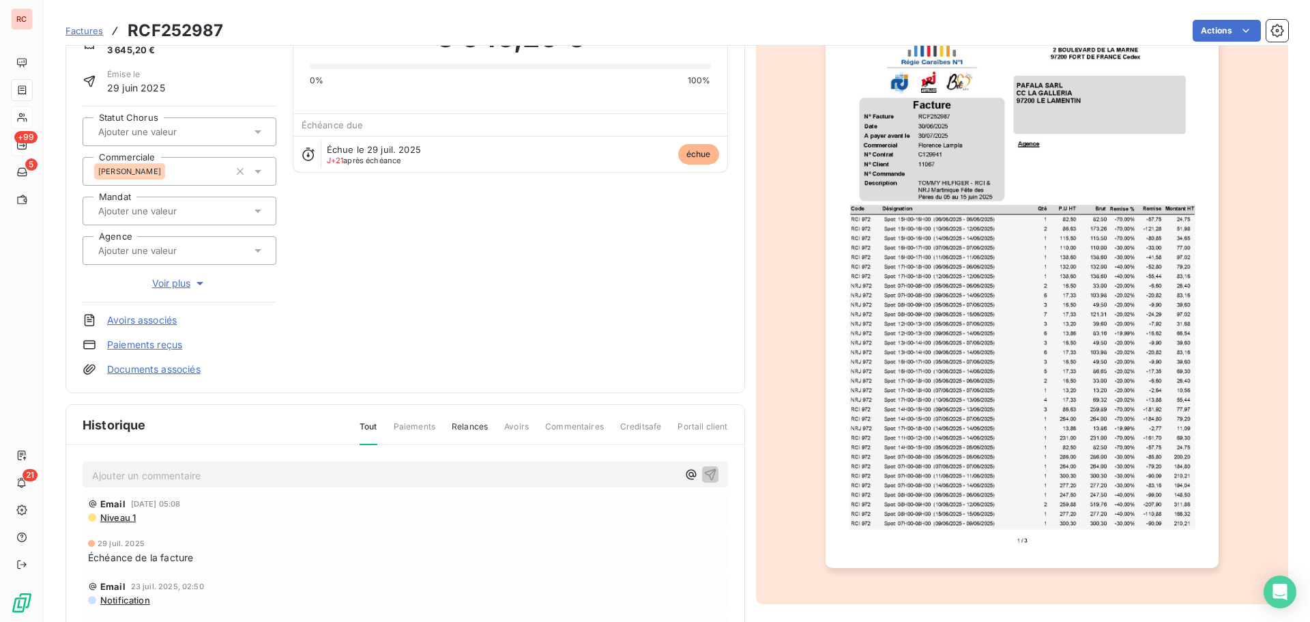
scroll to position [0, 0]
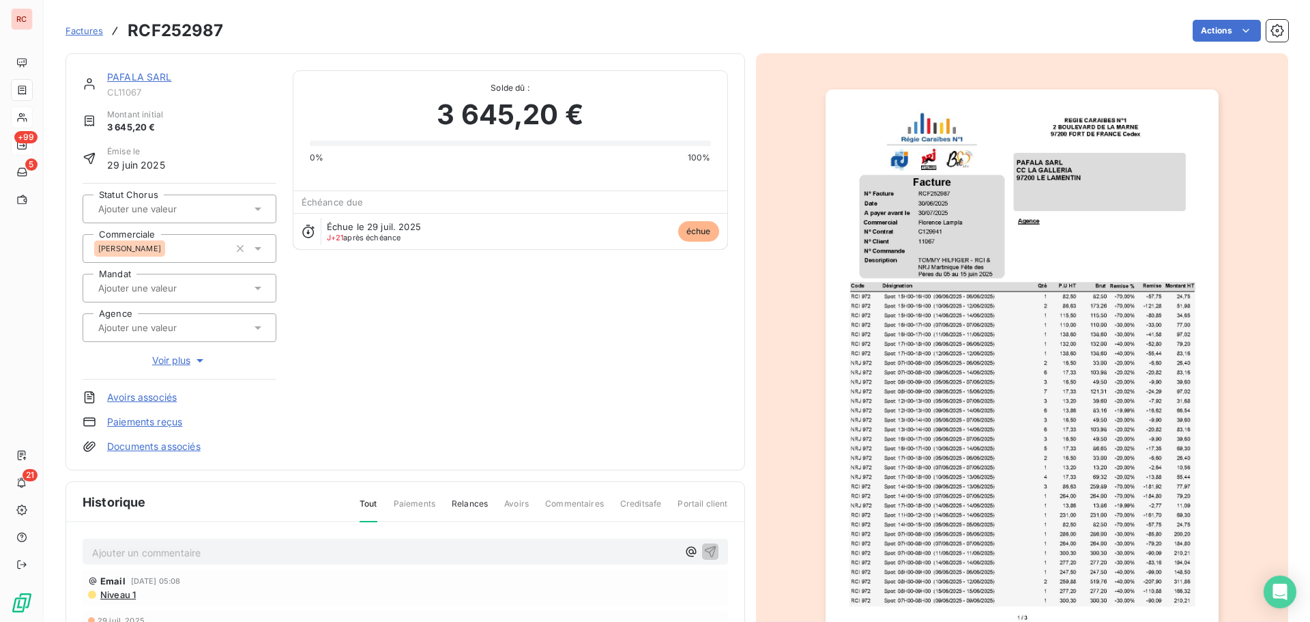
click at [149, 78] on link "PAFALA SARL" at bounding box center [139, 77] width 65 height 12
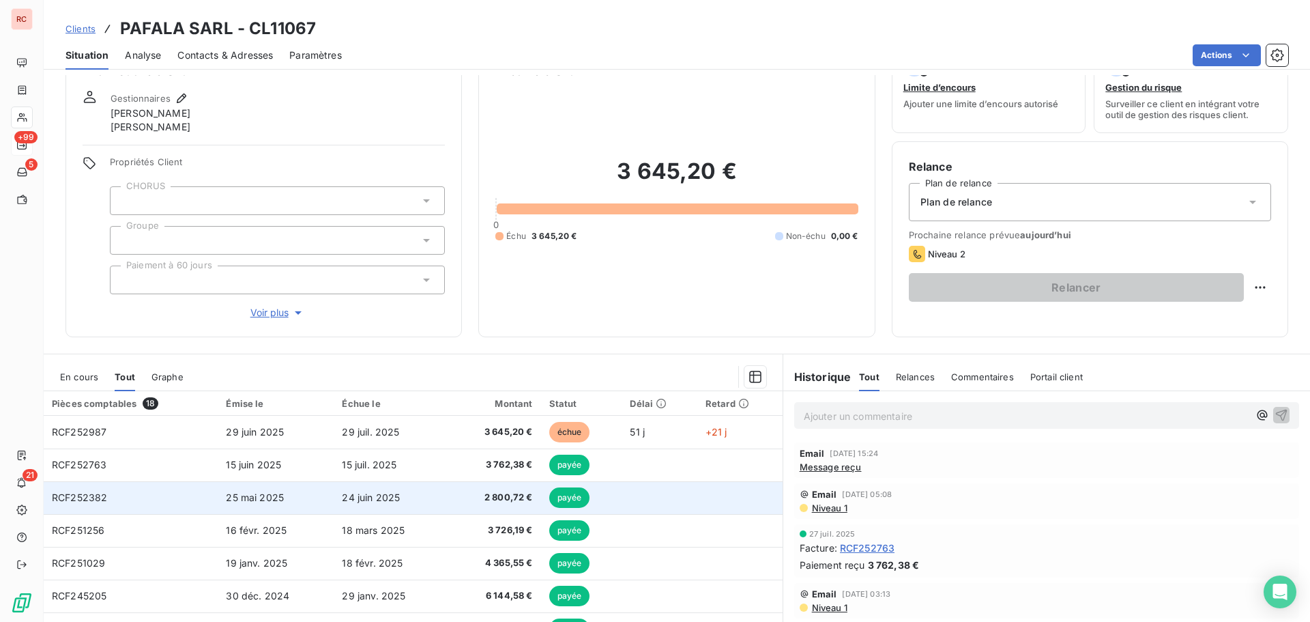
scroll to position [111, 0]
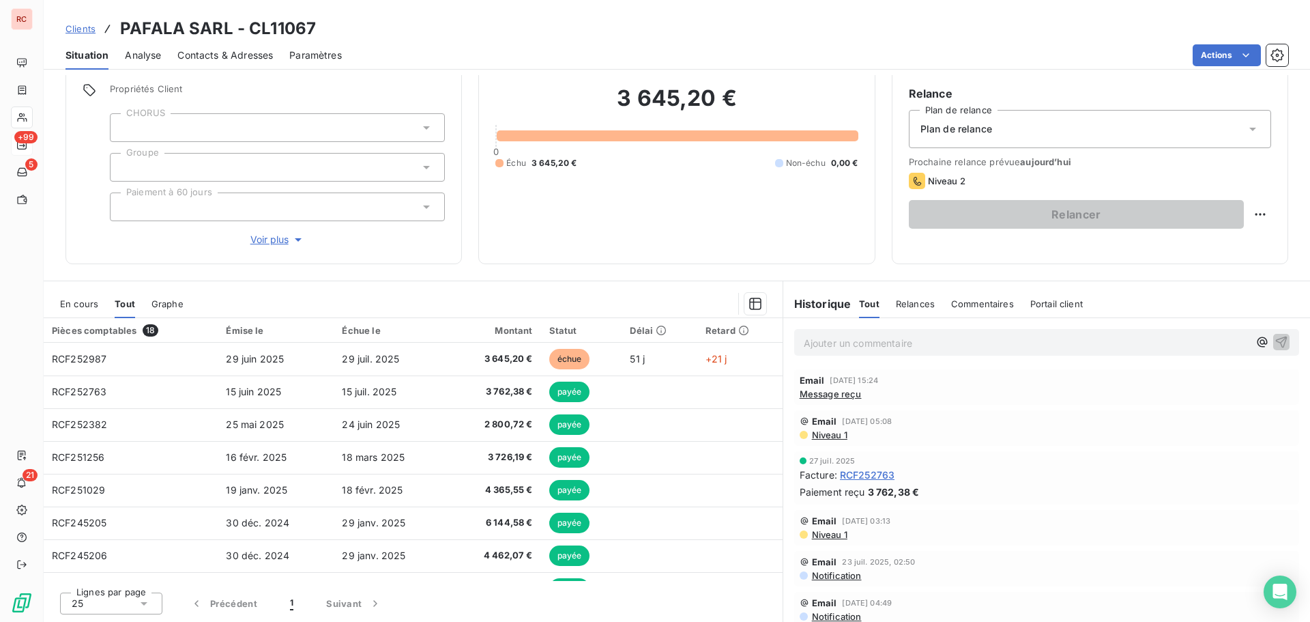
click at [87, 305] on span "En cours" at bounding box center [79, 303] width 38 height 11
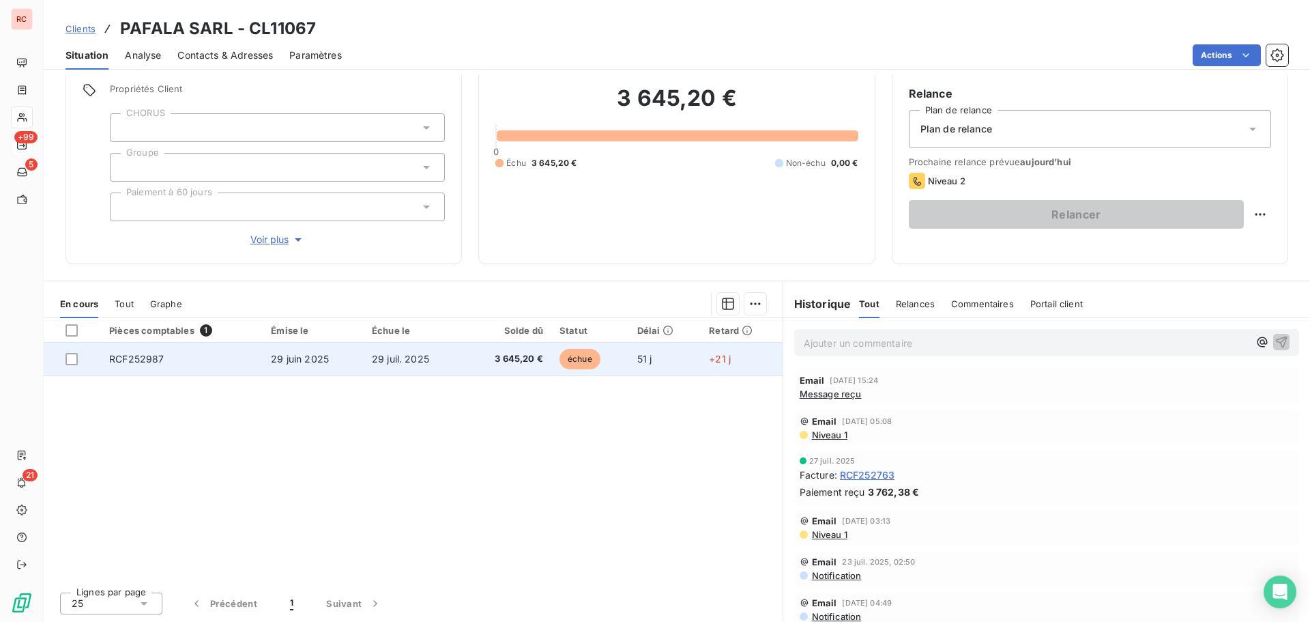
click at [210, 368] on td "RCF252987" at bounding box center [182, 359] width 162 height 33
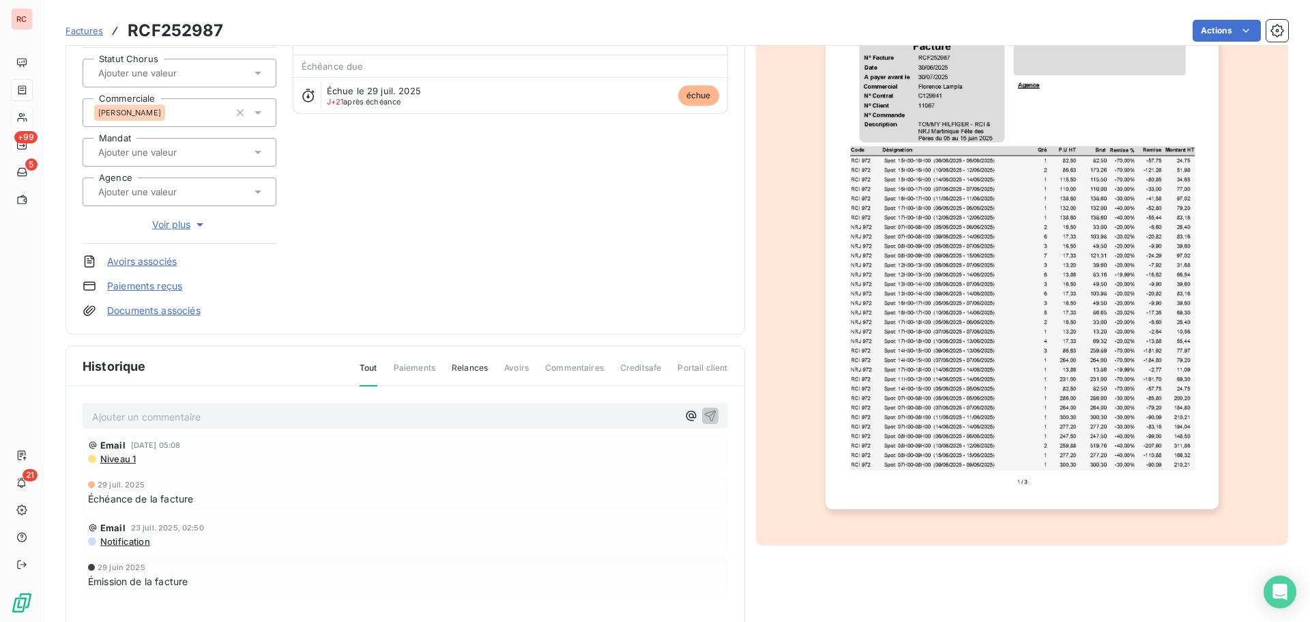
scroll to position [137, 0]
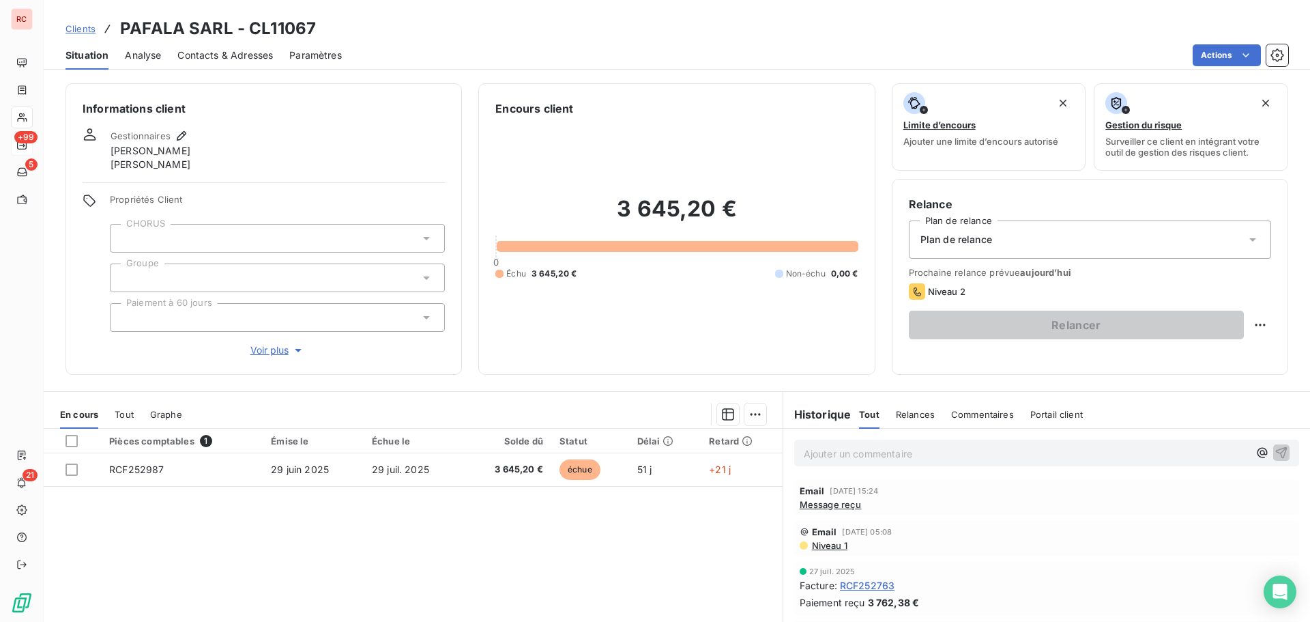
click at [248, 57] on span "Contacts & Adresses" at bounding box center [225, 55] width 96 height 14
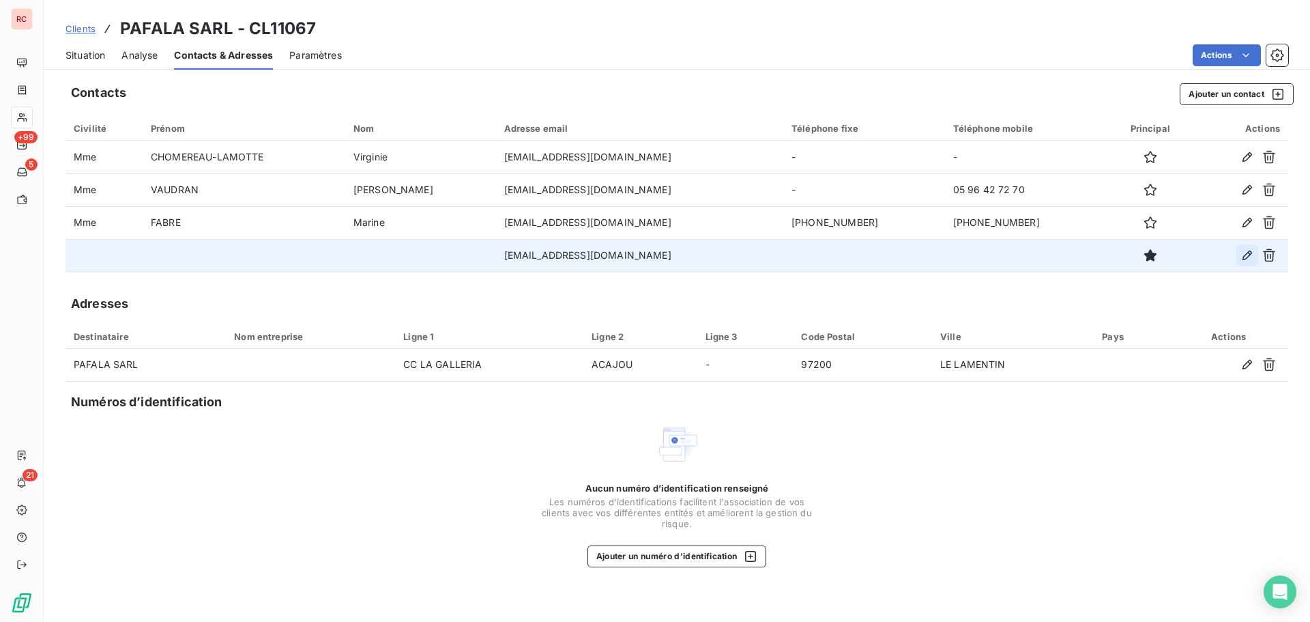
click at [1245, 255] on icon "button" at bounding box center [1248, 255] width 14 height 14
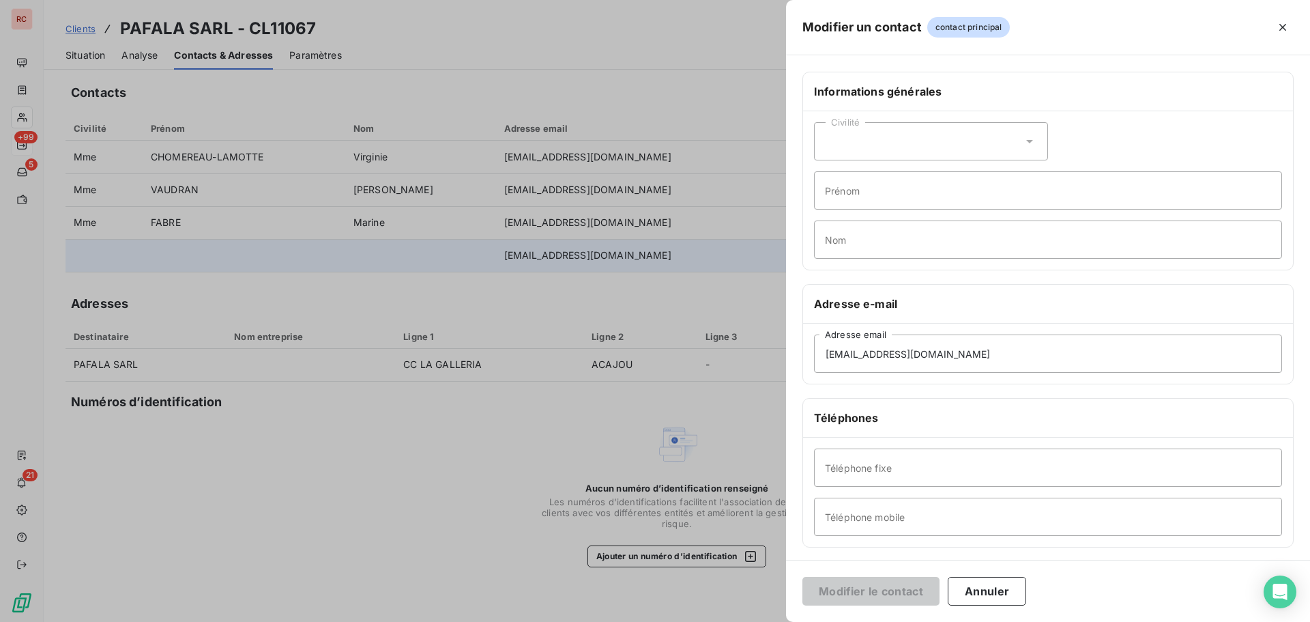
click at [1023, 138] on icon at bounding box center [1030, 141] width 14 height 14
click at [908, 181] on li "Madame" at bounding box center [931, 175] width 234 height 25
click at [836, 246] on input "Nom" at bounding box center [1048, 239] width 468 height 38
paste input "LAVERY"
type input "LAVERY"
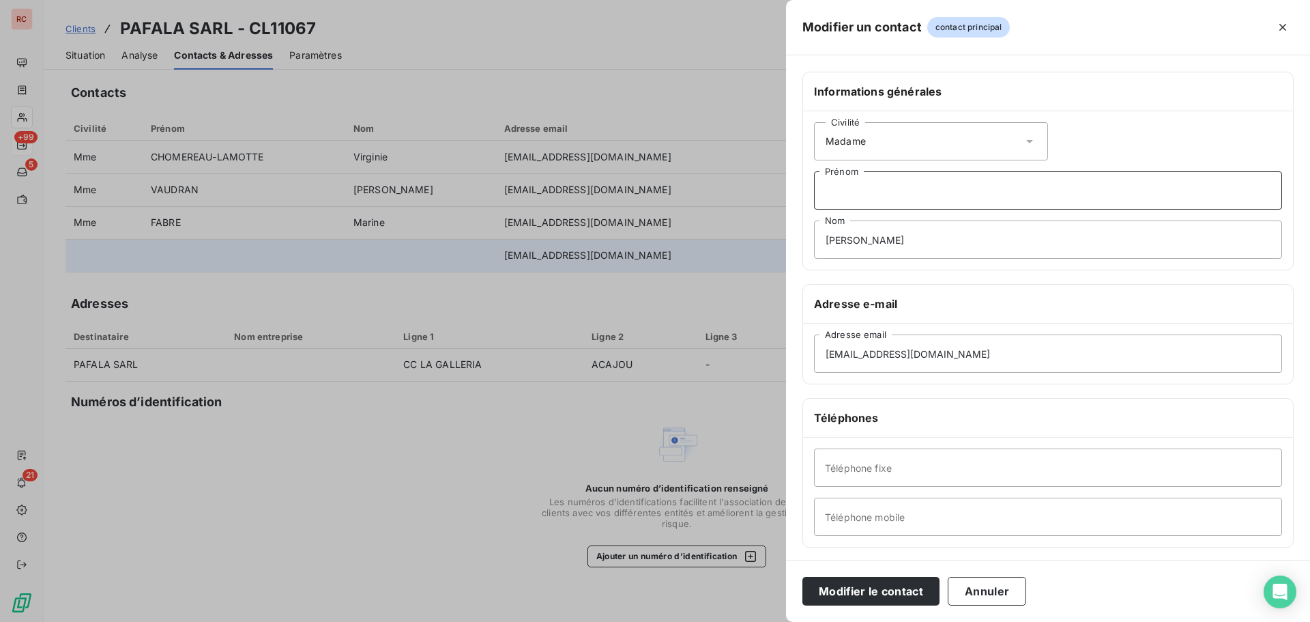
click at [870, 184] on input "Prénom" at bounding box center [1048, 190] width 468 height 38
paste input "Micheline"
type input "Micheline"
click at [835, 472] on input "Téléphone fixe" at bounding box center [1048, 467] width 468 height 38
paste input "05 96 42 72 70"
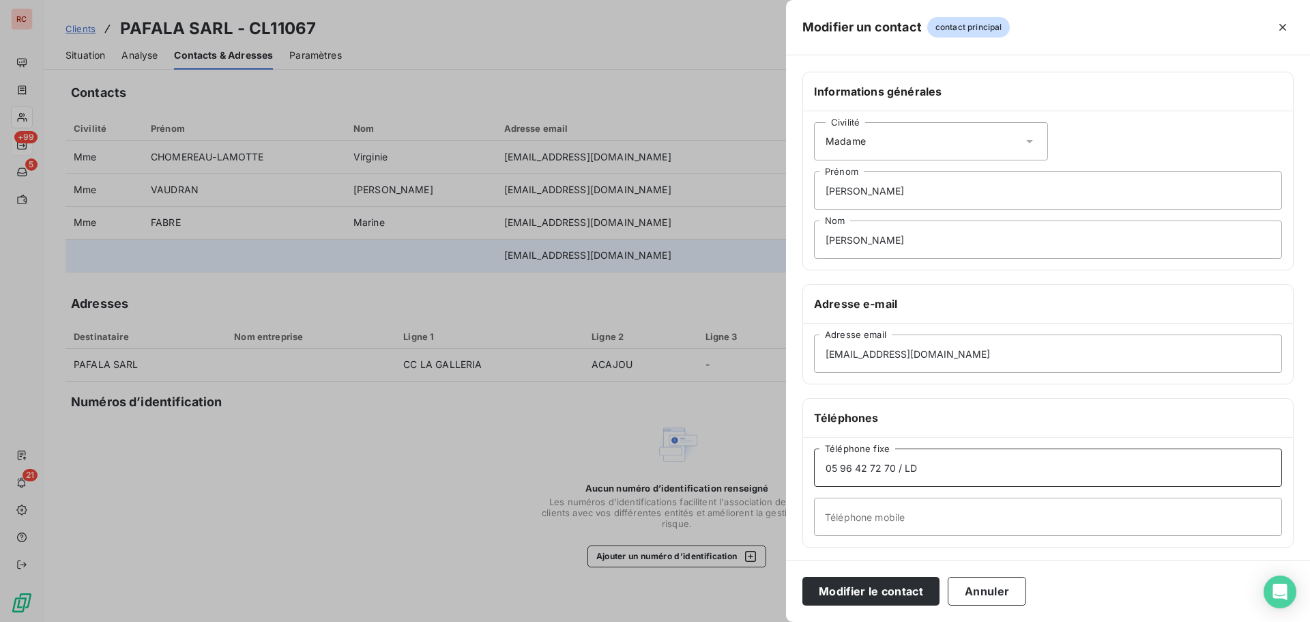
click at [964, 463] on input "05 96 42 72 70 / LD" at bounding box center [1048, 467] width 468 height 38
paste input "73 36"
click at [830, 465] on input "05 96 42 72 70 / LD 73 36" at bounding box center [1048, 467] width 468 height 38
click at [841, 470] on input "05 96 42 72 70 / LD 73 36" at bounding box center [1048, 467] width 468 height 38
drag, startPoint x: 833, startPoint y: 467, endPoint x: 825, endPoint y: 467, distance: 7.5
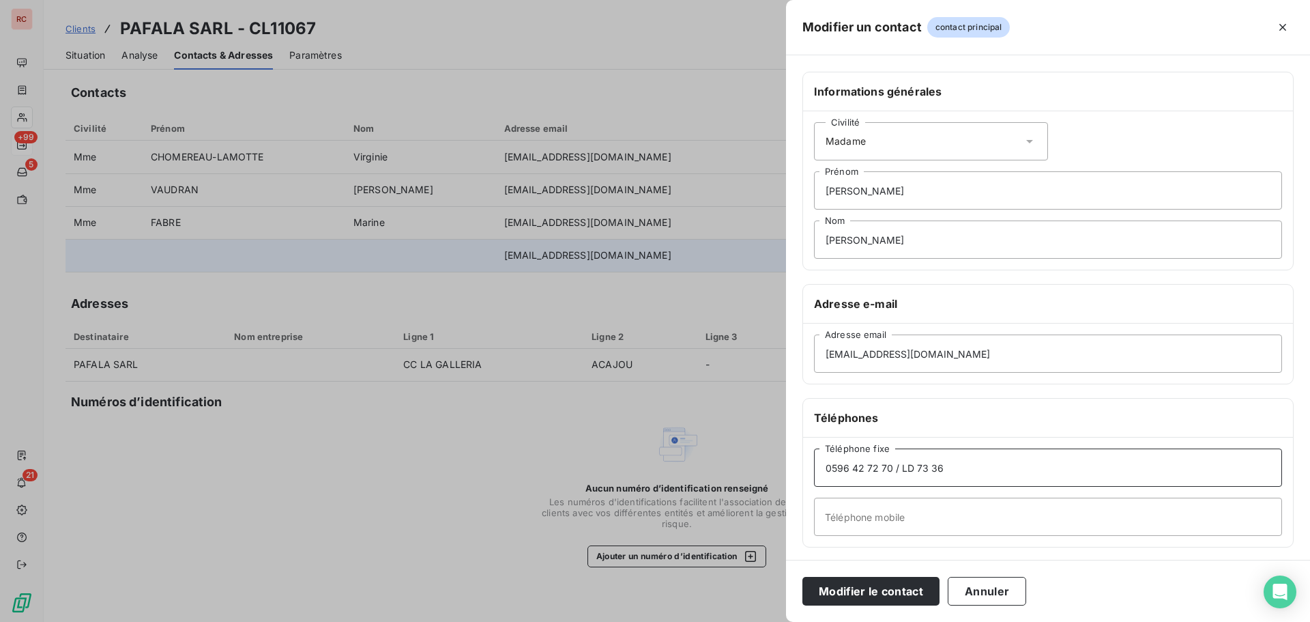
click at [825, 467] on input "0596 42 72 70 / LD 73 36" at bounding box center [1048, 467] width 468 height 38
type input "+ 596 596 42 72 70 / LD 73 36"
click at [864, 591] on button "Modifier le contact" at bounding box center [871, 591] width 137 height 29
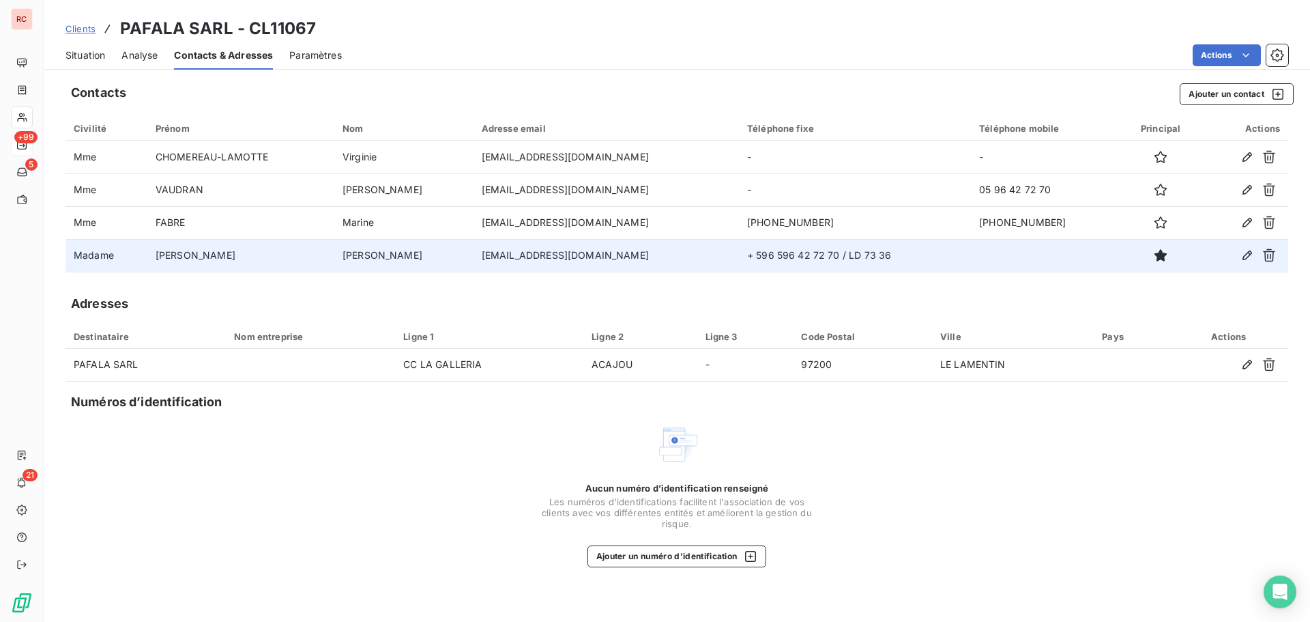
click at [83, 54] on span "Situation" at bounding box center [86, 55] width 40 height 14
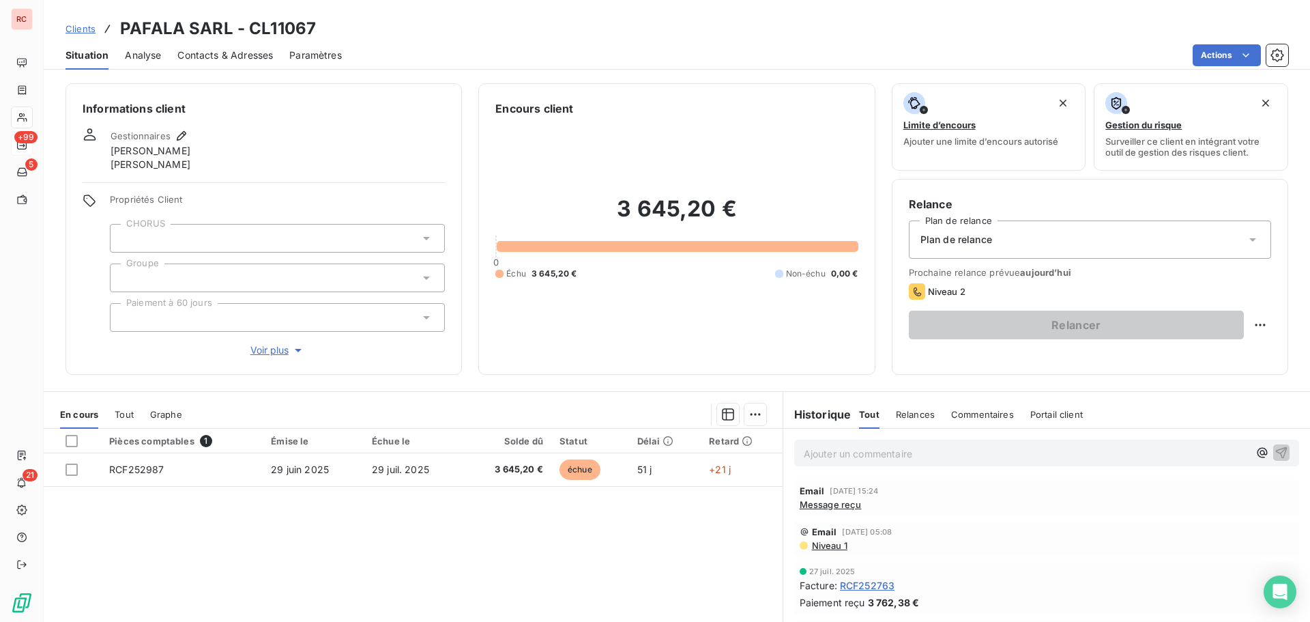
click at [835, 507] on span "Message reçu" at bounding box center [831, 504] width 62 height 11
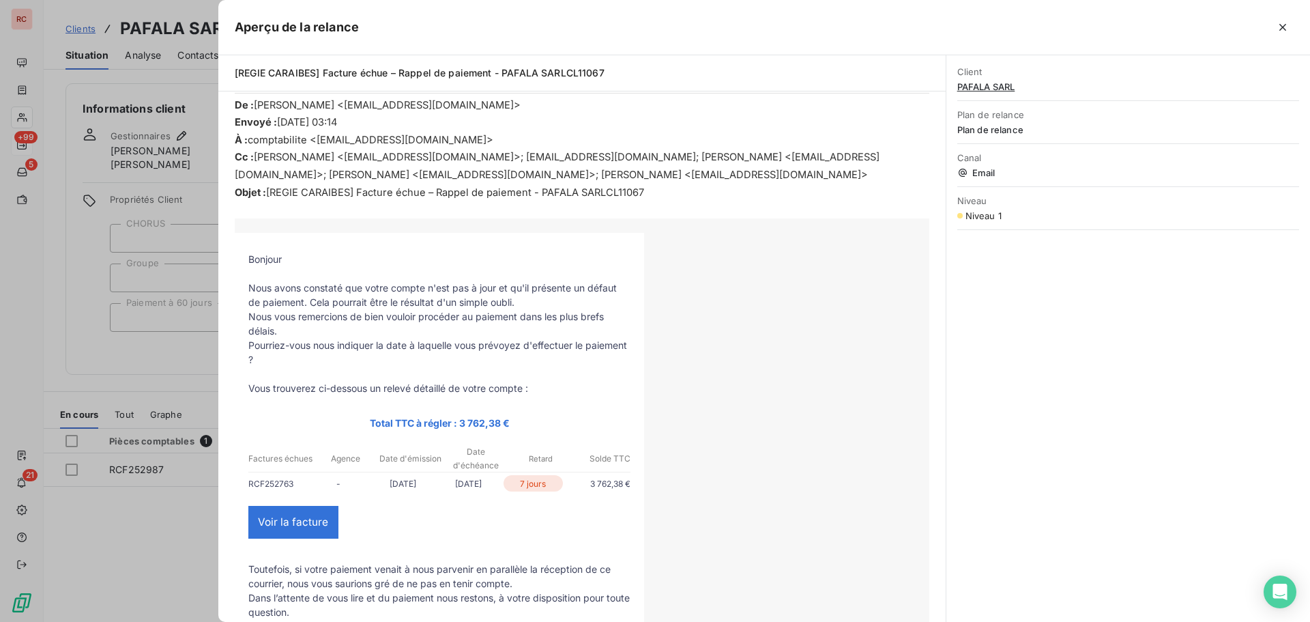
scroll to position [273, 0]
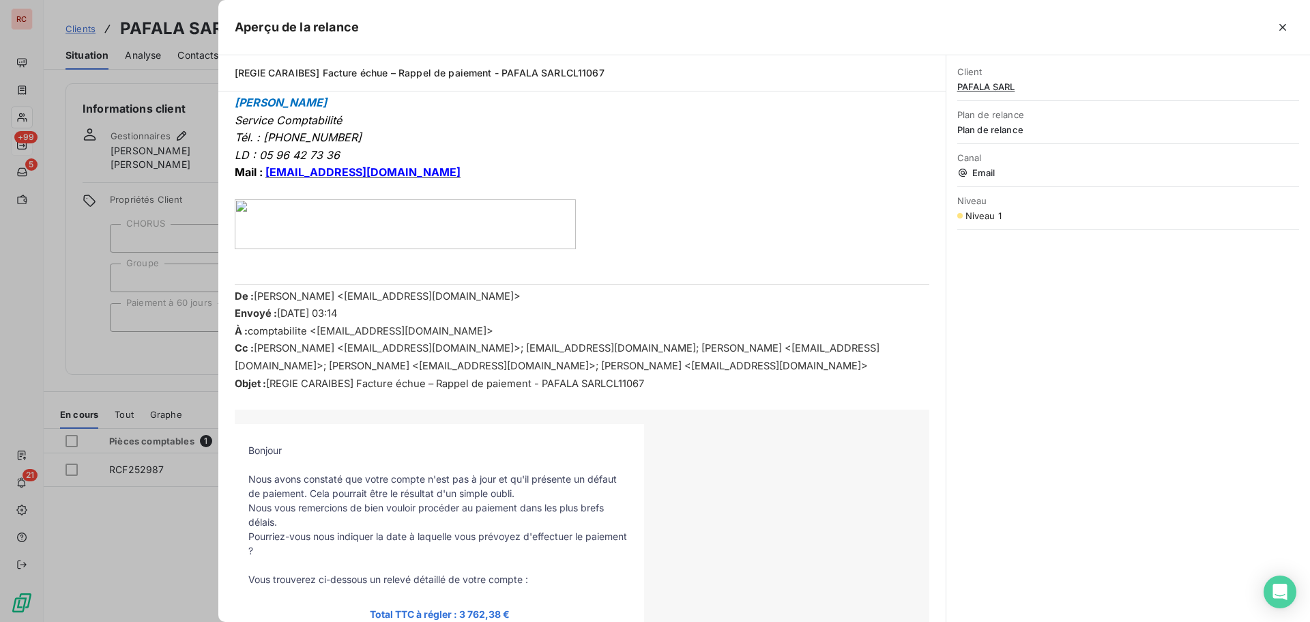
click at [151, 528] on div at bounding box center [655, 311] width 1310 height 622
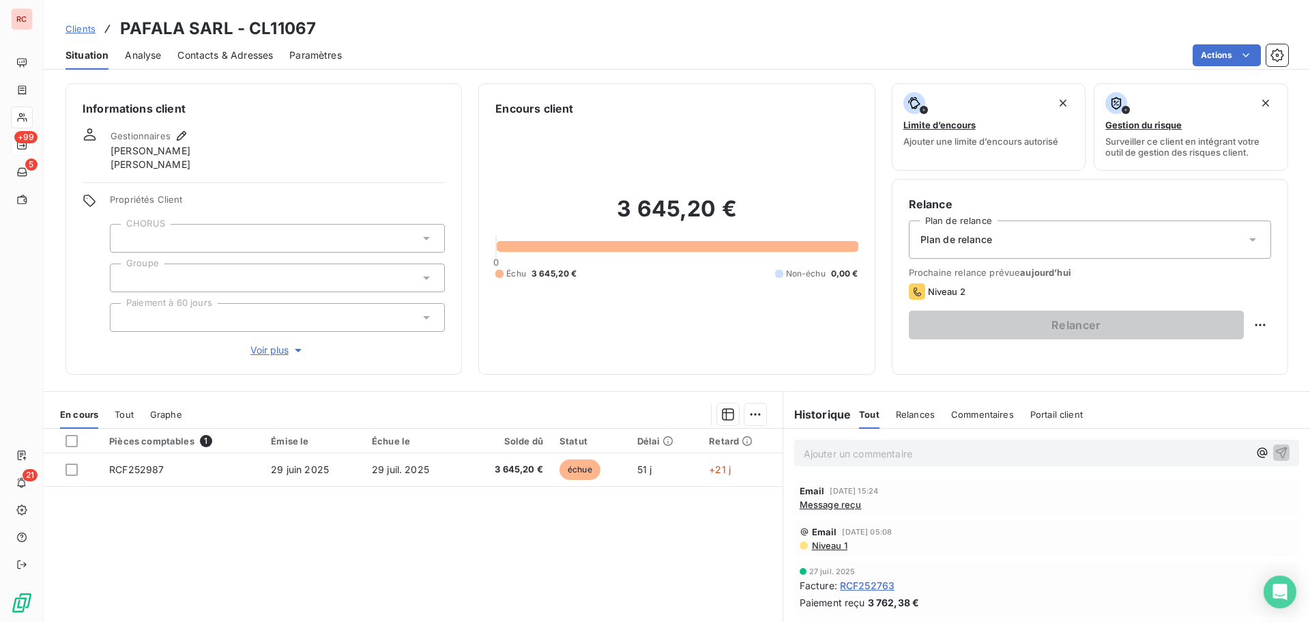
click at [147, 60] on span "Analyse" at bounding box center [143, 55] width 36 height 14
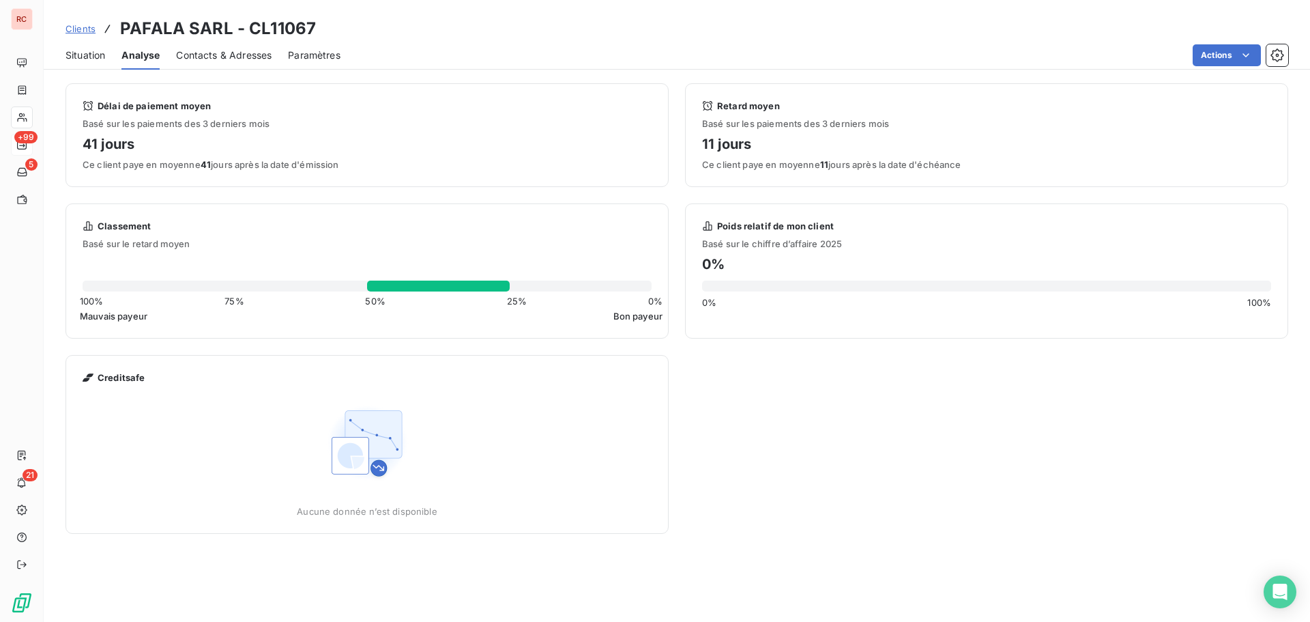
click at [83, 27] on span "Clients" at bounding box center [81, 28] width 30 height 11
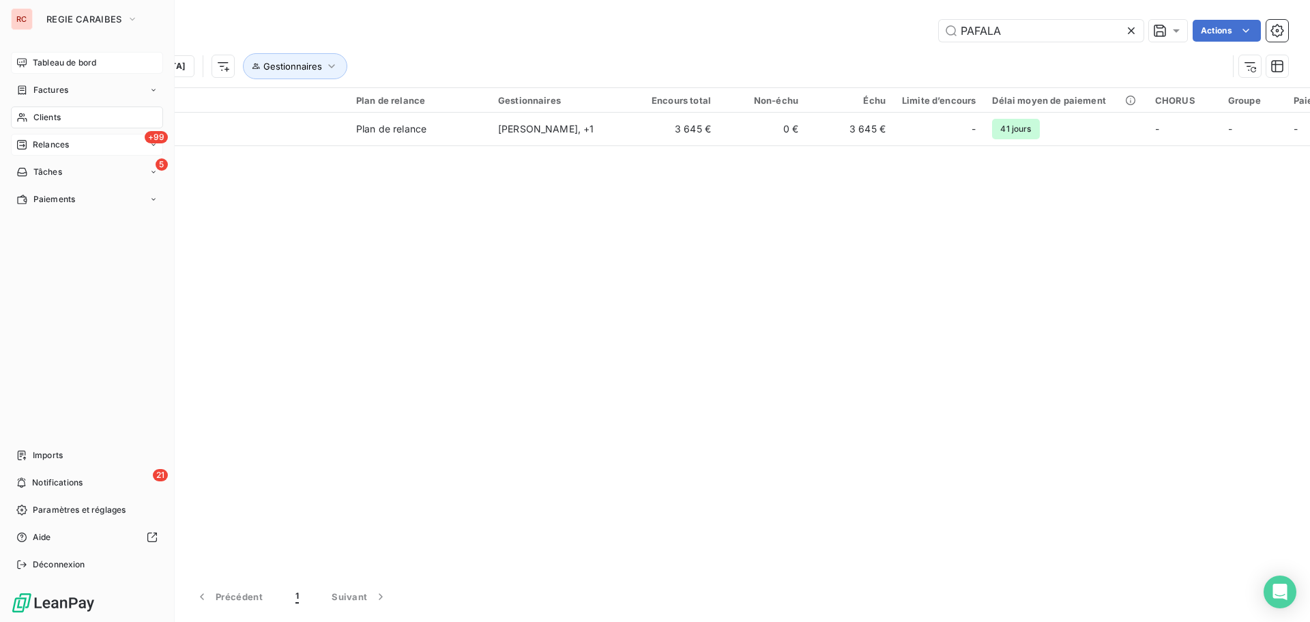
click at [65, 62] on span "Tableau de bord" at bounding box center [64, 63] width 63 height 12
